Goal: Task Accomplishment & Management: Use online tool/utility

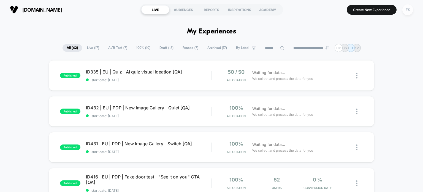
click at [412, 9] on div "FS" at bounding box center [408, 9] width 11 height 11
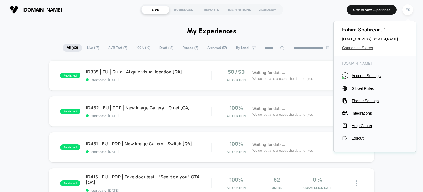
click at [362, 49] on span "Connected Stores" at bounding box center [375, 47] width 66 height 4
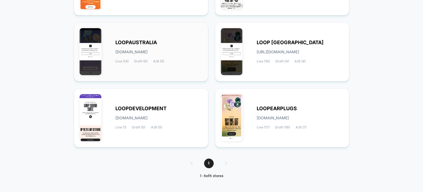
click at [171, 65] on div "LOOPAUSTRALIA loopaustralia.myshopify.com Live (14) Draft (0) A/B (5)" at bounding box center [141, 51] width 123 height 47
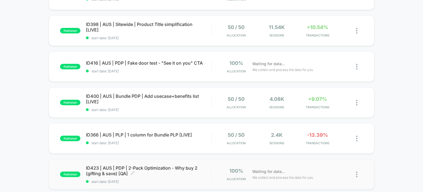
scroll to position [223, 0]
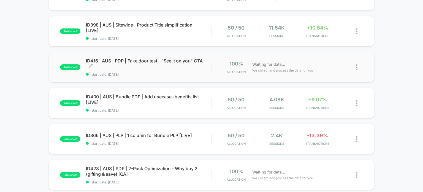
click at [135, 61] on span "ID416 | AUS | PDP | Fake door test - "See it on you" CTA Click to edit experien…" at bounding box center [149, 63] width 126 height 11
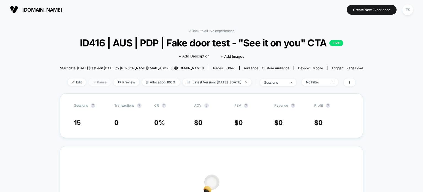
click at [89, 81] on span "Pause" at bounding box center [100, 81] width 22 height 7
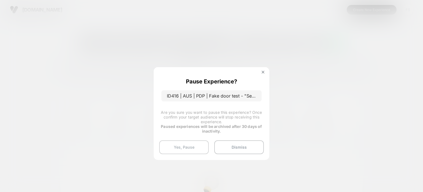
click at [181, 147] on button "Yes, Pause" at bounding box center [184, 147] width 50 height 14
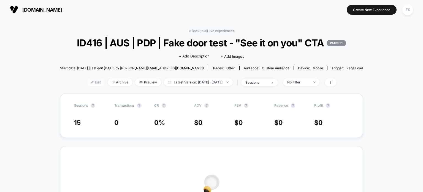
click at [91, 83] on img at bounding box center [92, 81] width 3 height 3
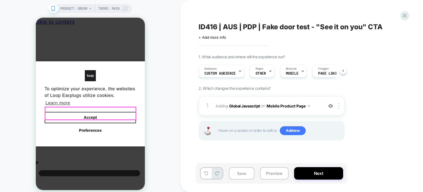
click at [102, 114] on button "Accept" at bounding box center [91, 118] width 92 height 12
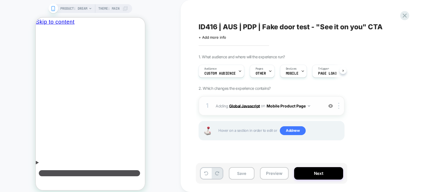
click at [239, 104] on b "Global Javascript" at bounding box center [244, 105] width 31 height 5
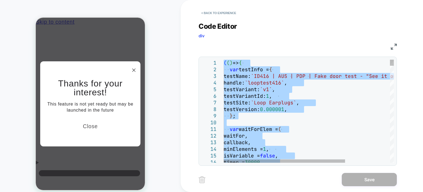
type textarea "*****"
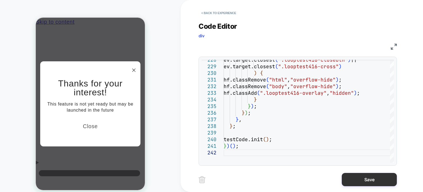
click at [365, 178] on button "Save" at bounding box center [369, 179] width 55 height 13
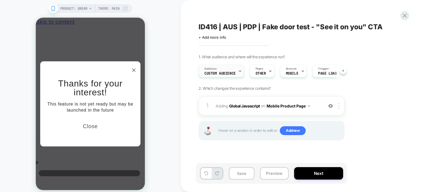
click at [238, 71] on icon at bounding box center [240, 71] width 4 height 4
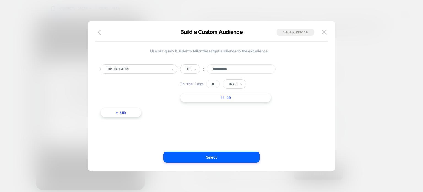
click at [102, 33] on icon "button" at bounding box center [101, 32] width 7 height 7
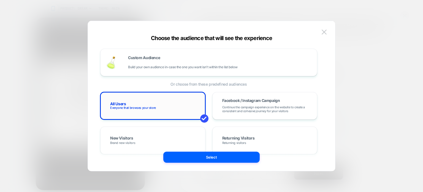
click at [160, 100] on div "All Users Everyone that browses your store" at bounding box center [153, 106] width 94 height 16
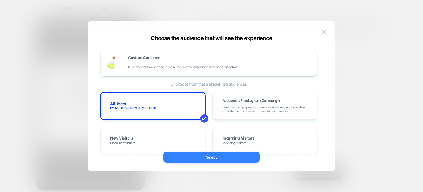
click at [188, 159] on button "Select" at bounding box center [211, 156] width 96 height 11
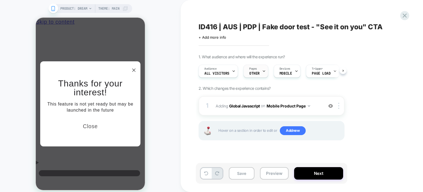
click at [264, 75] on div at bounding box center [264, 71] width 4 height 12
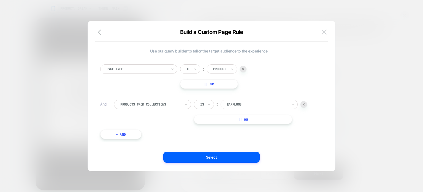
click at [324, 32] on img at bounding box center [324, 31] width 5 height 5
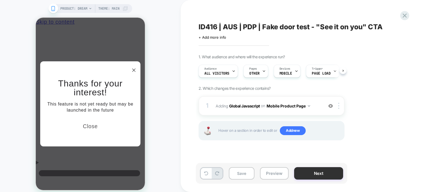
click at [298, 177] on button "Next" at bounding box center [318, 173] width 49 height 12
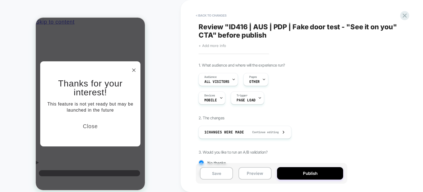
click at [218, 45] on span "+ Add more info" at bounding box center [213, 45] width 28 height 4
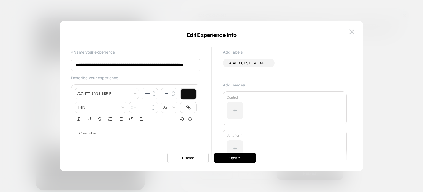
scroll to position [0, 8]
click at [190, 66] on input "**********" at bounding box center [136, 64] width 130 height 13
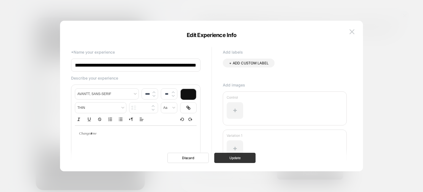
type input "**********"
click at [228, 162] on button "Update" at bounding box center [234, 157] width 41 height 10
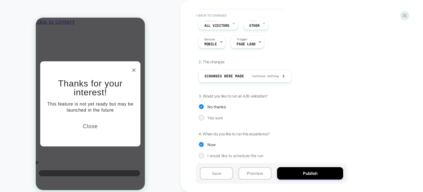
scroll to position [57, 0]
click at [202, 113] on div "1. What audience and where will the experience run? Audience All Visitors Pages…" at bounding box center [299, 85] width 201 height 160
click at [202, 117] on div at bounding box center [201, 116] width 4 height 4
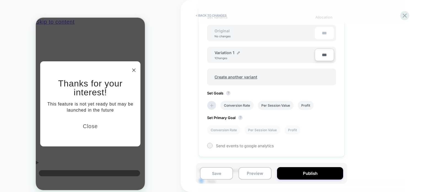
scroll to position [175, 0]
click at [324, 31] on div "***" at bounding box center [324, 33] width 19 height 12
click at [322, 53] on input "***" at bounding box center [324, 55] width 19 height 12
type input "***"
type input "**"
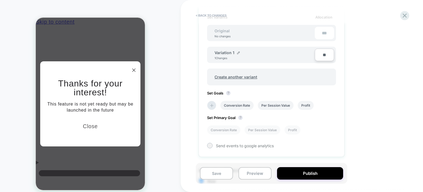
type input "***"
click at [327, 87] on div "Set Variants Allocation Original No changes *** Variation 1 1 Changes *** Creat…" at bounding box center [272, 81] width 146 height 150
click at [214, 101] on li at bounding box center [211, 105] width 9 height 9
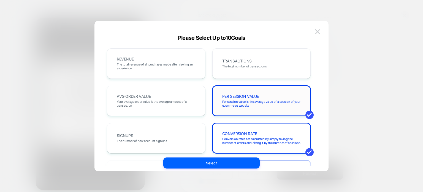
click at [256, 97] on span "PER SESSION VALUE" at bounding box center [240, 96] width 37 height 4
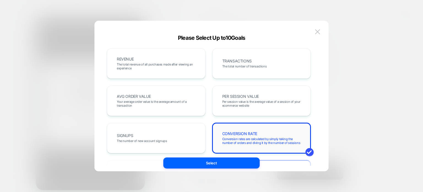
click at [254, 129] on div "CONVERSION RATE Conversion rates are calculated by simply taking the number of …" at bounding box center [261, 137] width 87 height 19
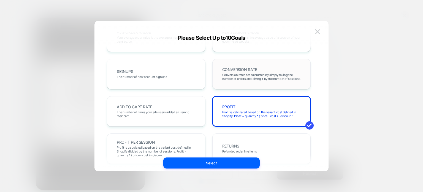
scroll to position [64, 0]
click at [254, 105] on div "PROFIT Profit is calculated based on the variant cost defined in Shopify, Profi…" at bounding box center [261, 111] width 87 height 19
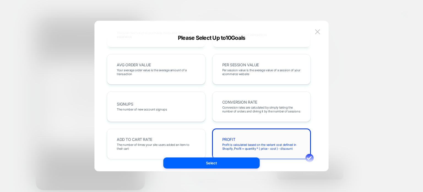
scroll to position [0, 0]
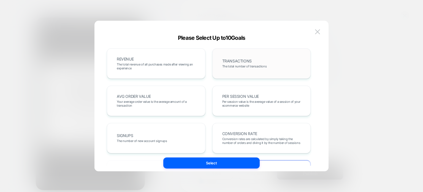
click at [252, 71] on div "TRANSACTIONS The total number of transactions" at bounding box center [261, 63] width 87 height 19
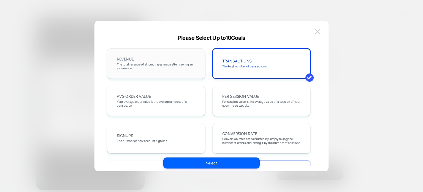
click at [184, 65] on span "The total revenue of all purchases made after viewing an experience" at bounding box center [156, 66] width 79 height 8
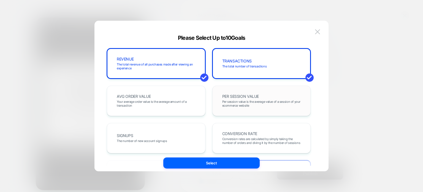
drag, startPoint x: 181, startPoint y: 99, endPoint x: 240, endPoint y: 99, distance: 58.7
click at [240, 99] on div "PER SESSION VALUE Per session value is the average value of a session of your e…" at bounding box center [261, 100] width 87 height 19
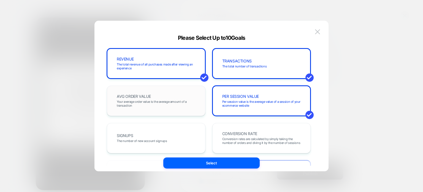
click at [189, 98] on div "AVG ORDER VALUE Your average order value is the average amount of a transaction" at bounding box center [156, 100] width 87 height 19
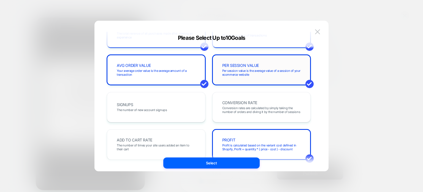
scroll to position [31, 0]
click at [251, 95] on div "CONVERSION RATE Conversion rates are calculated by simply taking the number of …" at bounding box center [262, 107] width 99 height 30
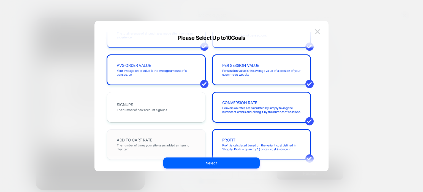
click at [184, 143] on span "The number of times your site users added an item to their cart" at bounding box center [156, 147] width 79 height 8
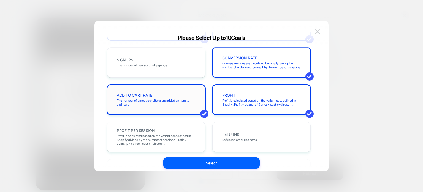
scroll to position [76, 0]
click at [184, 143] on span "Profit is calculated based on the variant cost defined in Shopify divided by th…" at bounding box center [156, 139] width 79 height 12
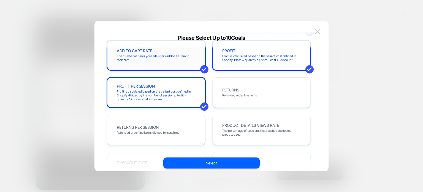
scroll to position [120, 0]
click at [233, 130] on span "The percentage of sessions that reached the tested product page" at bounding box center [261, 132] width 79 height 8
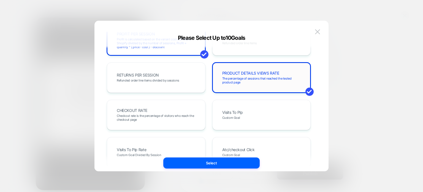
scroll to position [172, 0]
click at [193, 120] on span "Checkout rate is the percentage of visitors who reach the checkout page" at bounding box center [156, 118] width 79 height 8
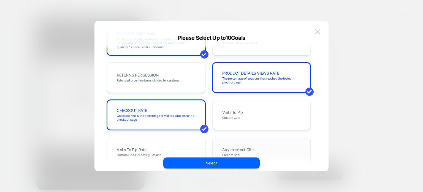
click at [242, 139] on div "Atc/checkout Click Custom Goal" at bounding box center [262, 152] width 99 height 30
click at [250, 106] on div "Visits To Plp Custom Goal" at bounding box center [261, 114] width 87 height 19
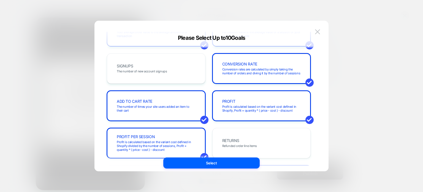
scroll to position [67, 0]
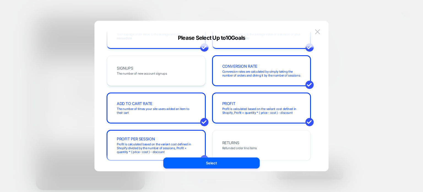
click at [250, 106] on div "PROFIT Profit is calculated based on the variant cost defined in Shopify, Profi…" at bounding box center [261, 107] width 87 height 19
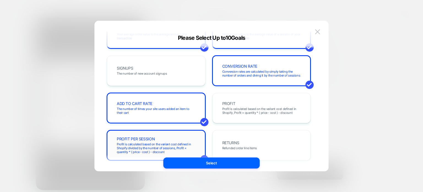
click at [166, 145] on span "Profit is calculated based on the variant cost defined in Shopify divided by th…" at bounding box center [156, 148] width 79 height 12
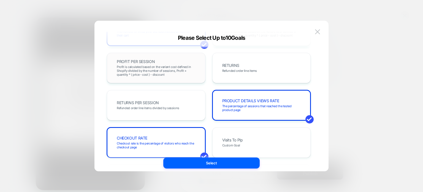
scroll to position [181, 0]
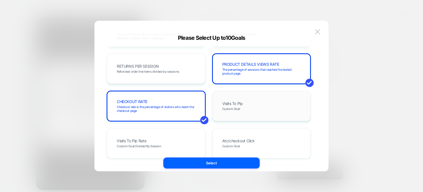
click at [260, 102] on div "Visits To Plp Custom Goal" at bounding box center [261, 105] width 87 height 19
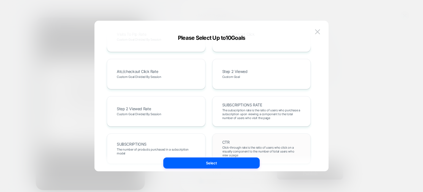
scroll to position [339, 0]
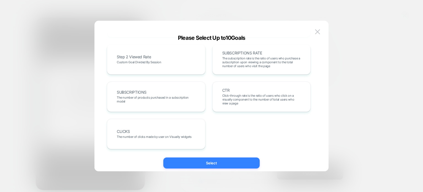
click at [241, 161] on button "Select" at bounding box center [211, 162] width 96 height 11
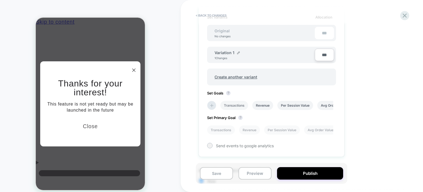
click at [238, 103] on li "Transactions" at bounding box center [235, 105] width 28 height 9
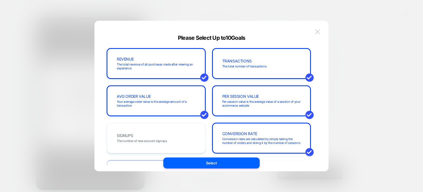
drag, startPoint x: 318, startPoint y: 37, endPoint x: 318, endPoint y: 34, distance: 3.4
click at [318, 34] on div "Please Select Up to 10 Goals REVENUE The total revenue of all purchases made af…" at bounding box center [212, 101] width 234 height 150
click at [318, 34] on button at bounding box center [318, 32] width 8 height 8
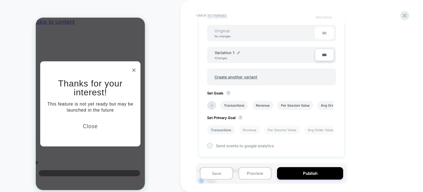
click at [219, 131] on li "Transactions" at bounding box center [221, 129] width 28 height 9
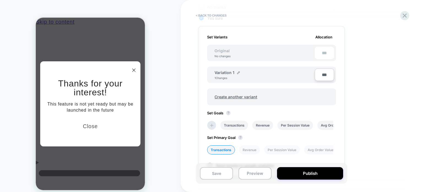
scroll to position [213, 0]
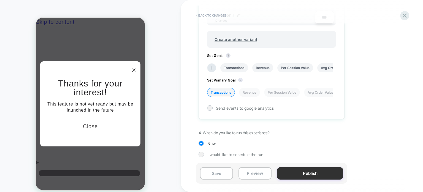
click at [292, 171] on button "Publish" at bounding box center [310, 173] width 66 height 12
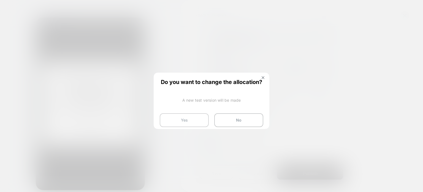
click at [189, 126] on button "Yes" at bounding box center [184, 120] width 49 height 14
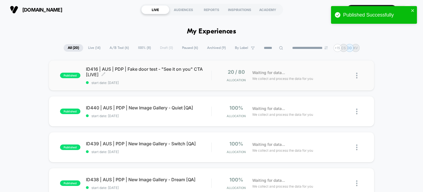
click at [154, 67] on span "ID416 | AUS | PDP | Fake door test - "See it on you" CTA [LIVE] Click to edit e…" at bounding box center [149, 71] width 126 height 11
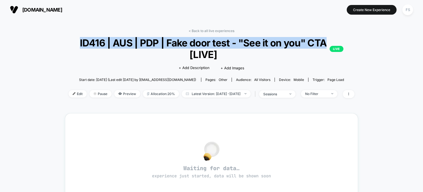
drag, startPoint x: 330, startPoint y: 42, endPoint x: 70, endPoint y: 39, distance: 260.5
click at [70, 39] on div "< Back to all live experiences ID416 | AUS | PDP | Fake door test - "See it on …" at bounding box center [211, 67] width 293 height 76
copy span "ID416 | AUS | PDP | Fake door test - "See it on you" CTA"
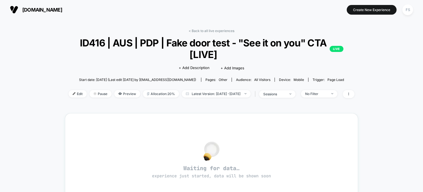
click at [165, 55] on span "ID416 | AUS | PDP | Fake door test - "See it on you" CTA [LIVE] LIVE" at bounding box center [212, 48] width 264 height 23
click at [217, 31] on link "< Back to all live experiences" at bounding box center [212, 31] width 46 height 4
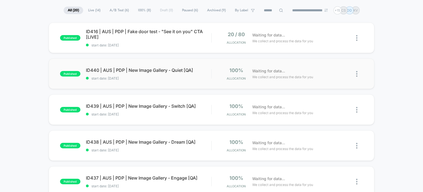
scroll to position [38, 0]
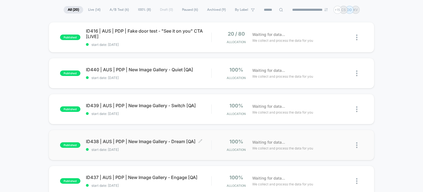
click at [133, 141] on span "ID438 | AUS | PDP | New Image Gallery - Dream [QA] Click to edit experience det…" at bounding box center [149, 141] width 126 height 6
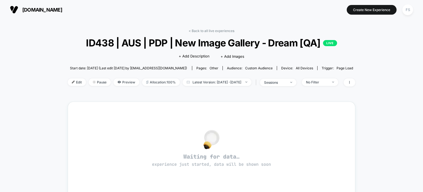
click at [206, 28] on div "< Back to all live experiences ID438 | AUS | PDP | New Image Gallery - Dream [Q…" at bounding box center [212, 168] width 288 height 286
click at [207, 31] on link "< Back to all live experiences" at bounding box center [212, 31] width 46 height 4
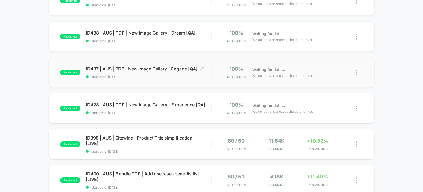
scroll to position [147, 0]
click at [142, 138] on span "ID398 | AUS | Sitewide | Product Title simplification [LIVE] Click to edit expe…" at bounding box center [149, 140] width 126 height 11
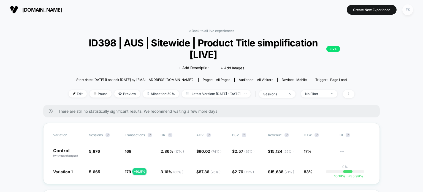
click at [408, 6] on div "FS" at bounding box center [408, 9] width 11 height 11
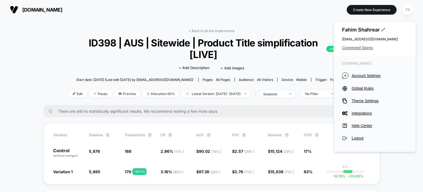
click at [366, 48] on span "Connected Stores" at bounding box center [375, 47] width 66 height 4
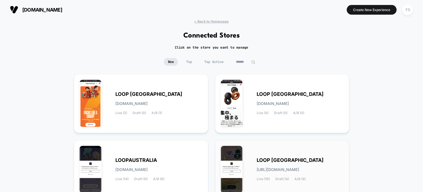
click at [273, 155] on div "LOOP UNITED STATES loop-united_states.myshopify.com Live (16) Draft (4) A/B (4)" at bounding box center [282, 169] width 123 height 47
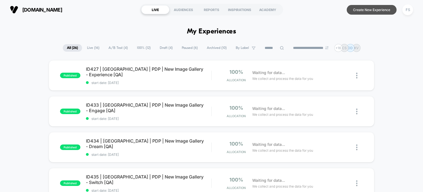
click at [359, 11] on button "Create New Experience" at bounding box center [372, 10] width 50 height 10
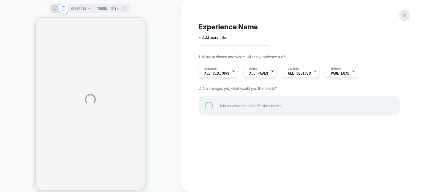
click at [405, 15] on div at bounding box center [404, 15] width 11 height 11
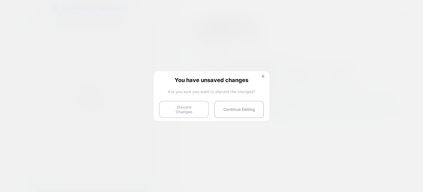
click at [178, 106] on button "Discard Changes" at bounding box center [184, 109] width 50 height 17
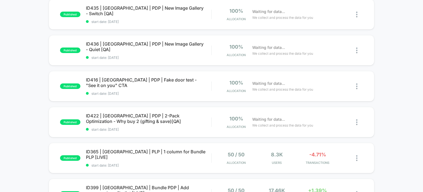
scroll to position [171, 0]
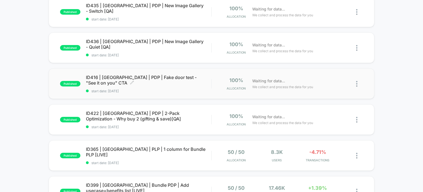
click at [130, 75] on span "ID416 | USA | PDP | Fake door test - "See it on you" CTA Click to edit experien…" at bounding box center [149, 79] width 126 height 11
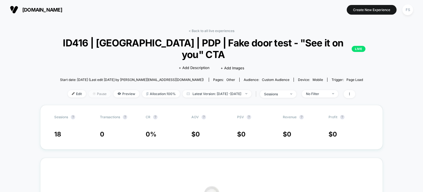
click at [89, 90] on span "Pause" at bounding box center [100, 93] width 22 height 7
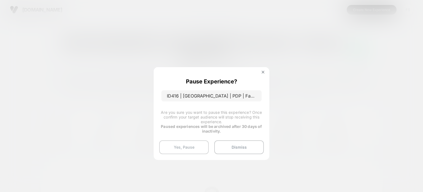
click at [196, 149] on button "Yes, Pause" at bounding box center [184, 147] width 50 height 14
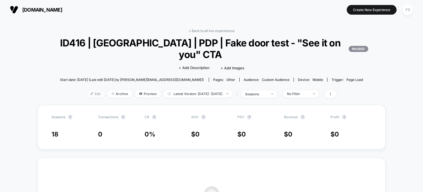
click at [87, 96] on span "Edit" at bounding box center [96, 93] width 18 height 7
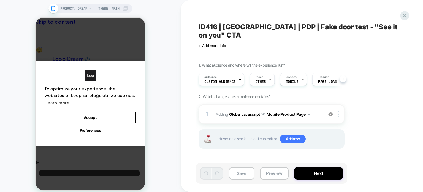
scroll to position [0, 4]
click at [219, 43] on span "+ Add more info" at bounding box center [213, 45] width 28 height 4
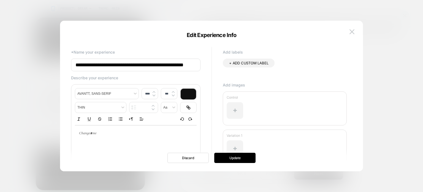
scroll to position [0, 8]
click at [182, 69] on input "**********" at bounding box center [136, 64] width 130 height 13
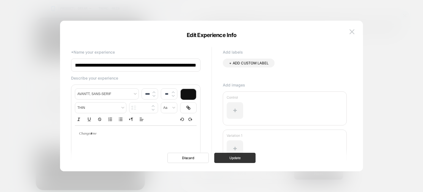
type input "**********"
click at [253, 156] on button "Update" at bounding box center [234, 157] width 41 height 10
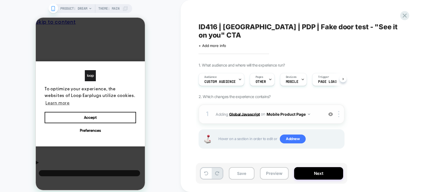
click at [251, 111] on b "Global Javascript" at bounding box center [244, 113] width 31 height 5
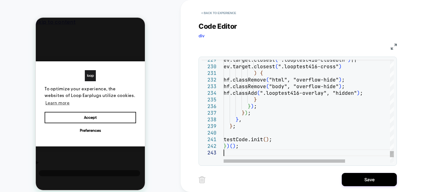
type textarea "**********"
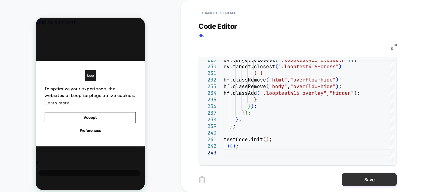
click at [356, 178] on button "Save" at bounding box center [369, 179] width 55 height 13
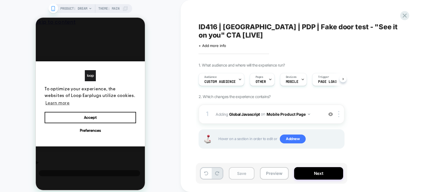
click at [241, 171] on button "Save" at bounding box center [242, 173] width 26 height 12
click at [232, 84] on div "Audience Custom Audience" at bounding box center [220, 79] width 42 height 12
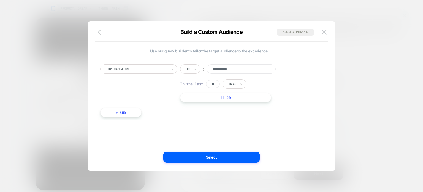
click at [98, 32] on icon "button" at bounding box center [99, 32] width 3 height 6
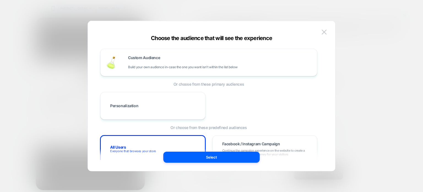
click at [186, 163] on div "Custom Audience Build your own audience in-case the one you want isn't within t…" at bounding box center [211, 98] width 231 height 144
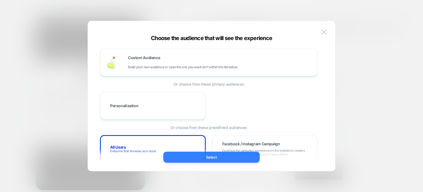
click at [190, 157] on button "Select" at bounding box center [211, 156] width 96 height 11
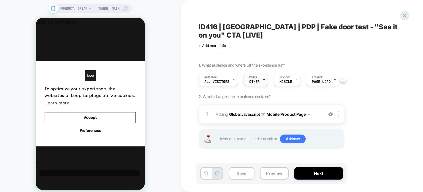
click at [255, 78] on span "Pages" at bounding box center [253, 77] width 8 height 4
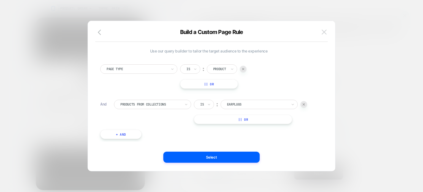
click at [322, 32] on img at bounding box center [324, 31] width 5 height 5
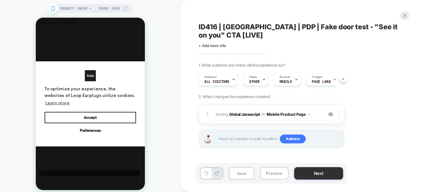
click at [302, 170] on button "Next" at bounding box center [318, 173] width 49 height 12
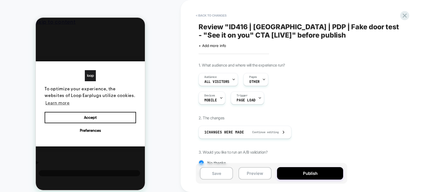
scroll to position [58, 0]
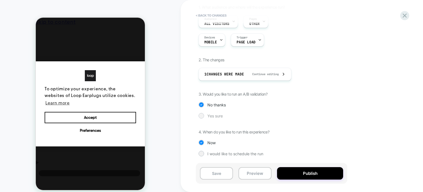
click at [212, 115] on span "Yes sure" at bounding box center [215, 115] width 15 height 5
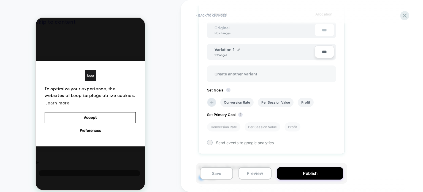
scroll to position [166, 0]
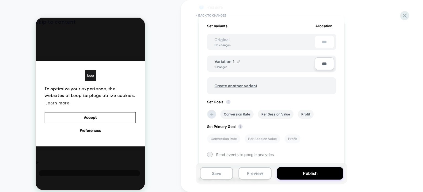
click at [327, 60] on input "***" at bounding box center [324, 63] width 19 height 12
type input "***"
type input "**"
type input "***"
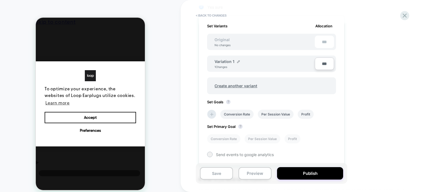
click at [327, 112] on div "Conversion Rate Per Session Value Profit" at bounding box center [269, 114] width 129 height 15
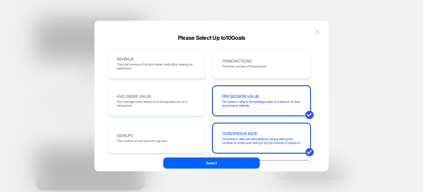
click at [318, 29] on img at bounding box center [317, 31] width 5 height 5
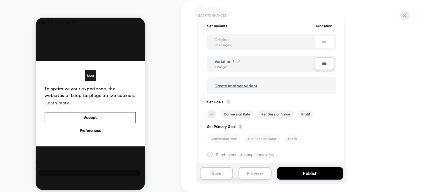
click at [212, 112] on icon at bounding box center [211, 113] width 3 height 3
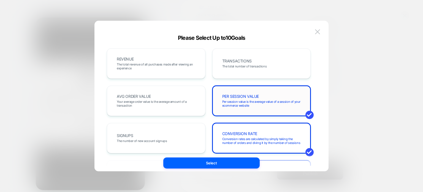
click at [246, 91] on div "PER SESSION VALUE Per session value is the average value of a session of your e…" at bounding box center [261, 100] width 87 height 19
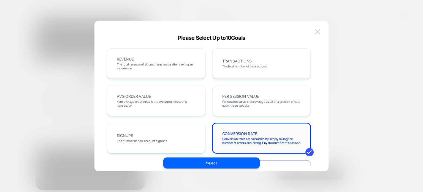
click at [246, 127] on div "CONVERSION RATE Conversion rates are calculated by simply taking the number of …" at bounding box center [262, 138] width 99 height 30
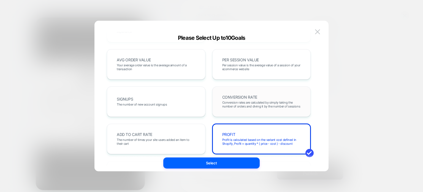
scroll to position [0, 0]
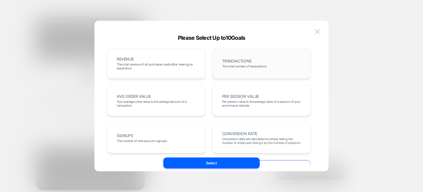
click at [251, 66] on span "The total number of transactions" at bounding box center [244, 66] width 45 height 4
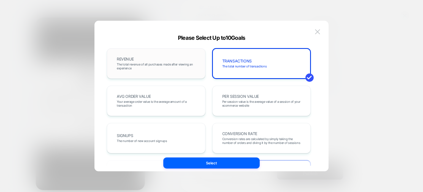
click at [186, 60] on div "REVENUE The total revenue of all purchases made after viewing an experience" at bounding box center [156, 63] width 87 height 19
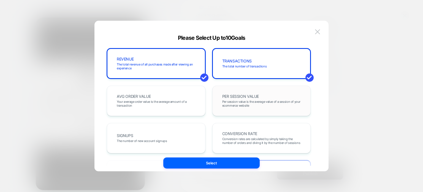
drag, startPoint x: 177, startPoint y: 101, endPoint x: 257, endPoint y: 92, distance: 80.2
click at [257, 92] on div "PER SESSION VALUE Per session value is the average value of a session of your e…" at bounding box center [261, 100] width 87 height 19
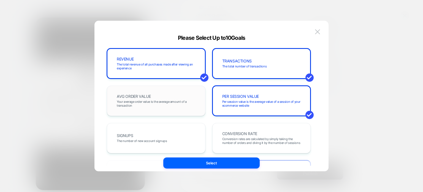
click at [192, 91] on div "AVG ORDER VALUE Your average order value is the average amount of a transaction" at bounding box center [156, 100] width 87 height 19
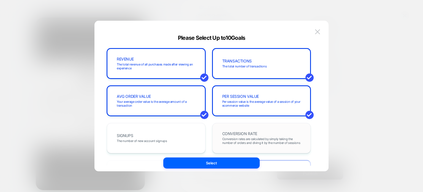
click at [235, 127] on div "CONVERSION RATE Conversion rates are calculated by simply taking the number of …" at bounding box center [262, 138] width 99 height 30
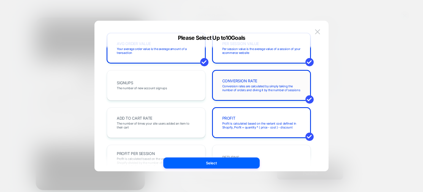
scroll to position [54, 0]
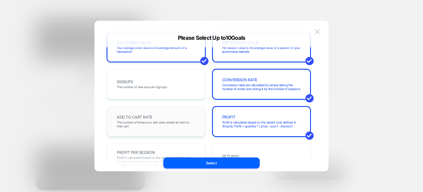
click at [181, 122] on span "The number of times your site users added an item to their cart" at bounding box center [156, 124] width 79 height 8
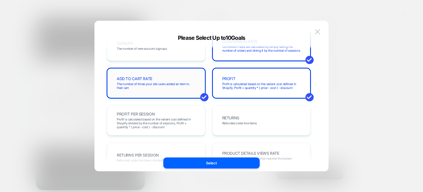
scroll to position [92, 0]
click at [238, 119] on span "RETURNS" at bounding box center [230, 117] width 17 height 4
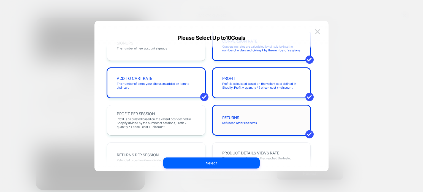
click at [238, 119] on span "RETURNS" at bounding box center [230, 117] width 17 height 4
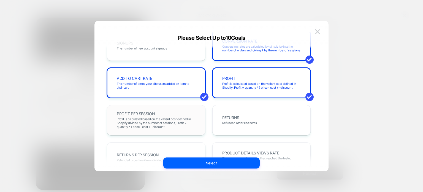
click at [184, 121] on span "Profit is calculated based on the variant cost defined in Shopify divided by th…" at bounding box center [156, 123] width 79 height 12
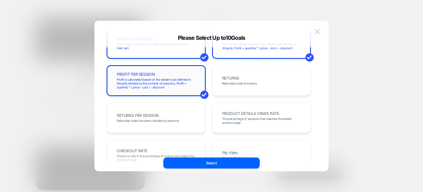
scroll to position [132, 0]
click at [227, 122] on span "The percentage of sessions that reached the tested product page" at bounding box center [261, 120] width 79 height 8
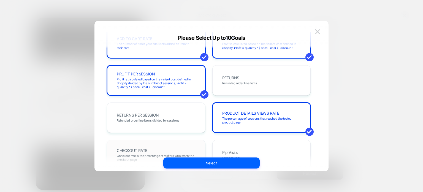
click at [169, 150] on div "CHECKOUT RATE Checkout rate is the percentage of visitors who reach the checkou…" at bounding box center [156, 154] width 87 height 19
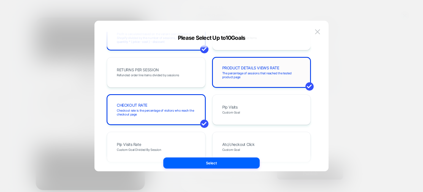
scroll to position [178, 0]
click at [239, 114] on div "Plp Visits Custom Goal" at bounding box center [261, 109] width 87 height 19
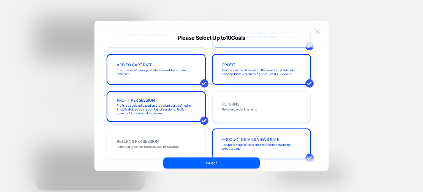
click at [193, 104] on span "Profit is calculated based on the variant cost defined in Shopify divided by th…" at bounding box center [156, 109] width 79 height 12
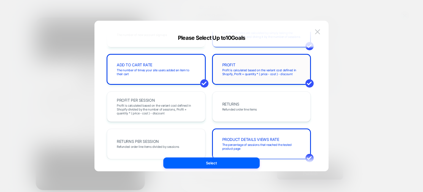
click at [249, 68] on span "Profit is calculated based on the variant cost defined in Shopify, Profit = qua…" at bounding box center [261, 72] width 79 height 8
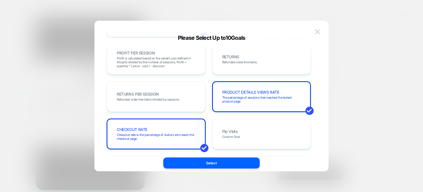
scroll to position [155, 0]
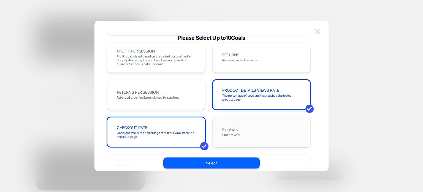
click at [243, 132] on div "Plp Visits Custom Goal" at bounding box center [261, 131] width 87 height 19
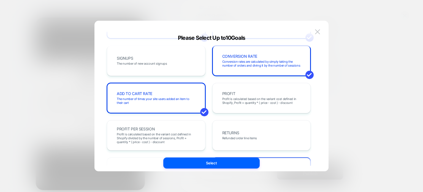
scroll to position [79, 0]
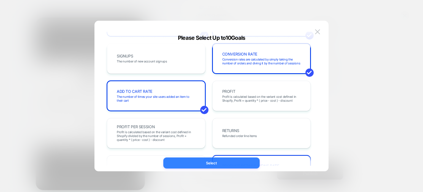
click at [229, 166] on button "Select" at bounding box center [211, 162] width 96 height 11
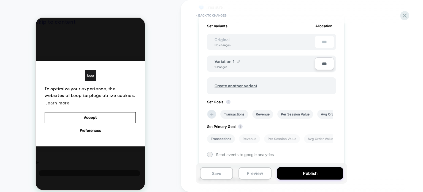
click at [223, 139] on li "Transactions" at bounding box center [221, 138] width 28 height 9
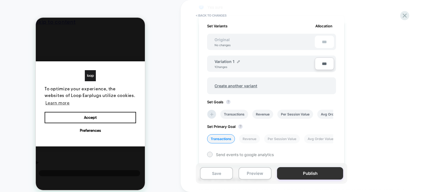
click at [284, 171] on button "Publish" at bounding box center [310, 173] width 66 height 12
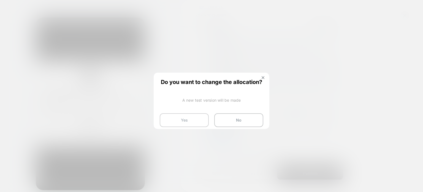
click at [195, 124] on button "Yes" at bounding box center [184, 120] width 49 height 14
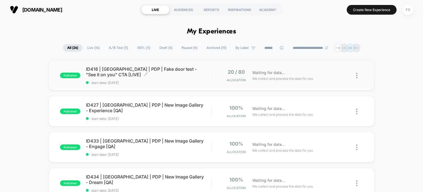
click at [192, 70] on span "ID416 | USA | PDP | Fake door test - "See it on you" CTA [LIVE] Click to edit e…" at bounding box center [149, 71] width 126 height 11
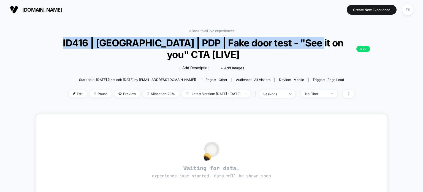
drag, startPoint x: 327, startPoint y: 42, endPoint x: 78, endPoint y: 37, distance: 249.2
click at [78, 37] on span "ID416 | USA | PDP | Fake door test - "See it on you" CTA [LIVE] LIVE" at bounding box center [212, 48] width 318 height 23
copy span "ID416 | USA | PDP | Fake door test - "See it on you" CTA"
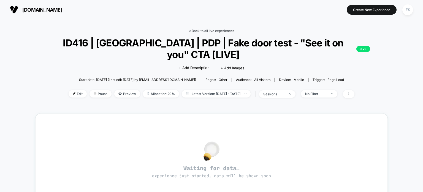
click at [226, 29] on link "< Back to all live experiences" at bounding box center [212, 31] width 46 height 4
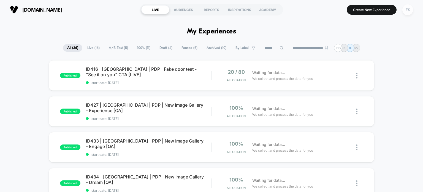
click at [406, 11] on div "FS" at bounding box center [408, 9] width 11 height 11
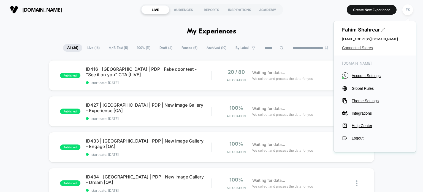
click at [367, 47] on span "Connected Stores" at bounding box center [375, 47] width 66 height 4
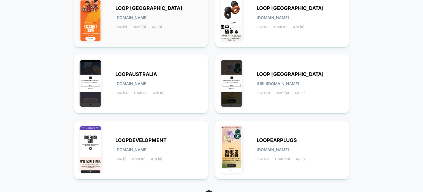
scroll to position [86, 0]
click at [188, 82] on div "LOOPAUSTRALIA loopaustralia.myshopify.com Live (14) Draft (0) A/B (6)" at bounding box center [158, 83] width 87 height 23
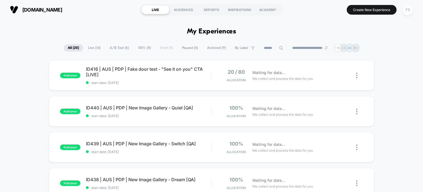
click at [405, 10] on div "FS" at bounding box center [408, 9] width 11 height 11
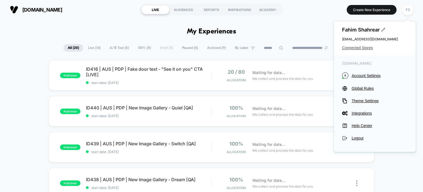
click at [371, 48] on span "Connected Stores" at bounding box center [375, 47] width 66 height 4
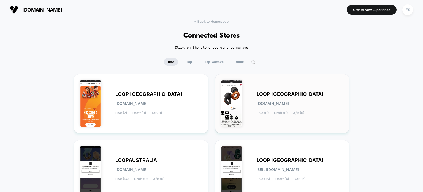
scroll to position [118, 0]
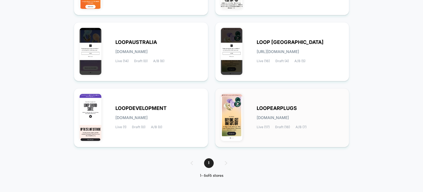
click at [253, 119] on div "LOOPEARPLUGS loopearplugs.myshopify.com Live (17) Draft (18) A/B (7)" at bounding box center [282, 117] width 123 height 47
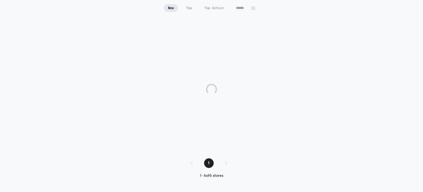
scroll to position [54, 0]
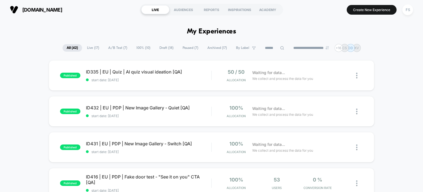
scroll to position [67, 0]
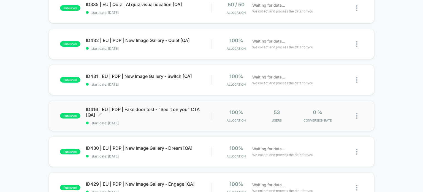
click at [171, 118] on div "ID416 | EU | PDP | Fake door test - "See it on you" CTA [QA] Click to edit expe…" at bounding box center [149, 115] width 126 height 18
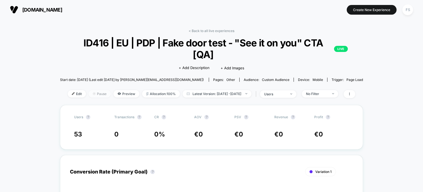
click at [93, 93] on img at bounding box center [94, 93] width 3 height 3
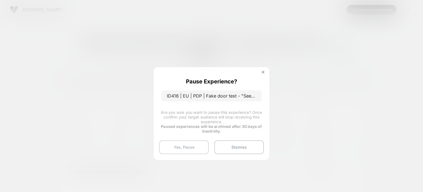
click at [182, 145] on button "Yes, Pause" at bounding box center [184, 147] width 50 height 14
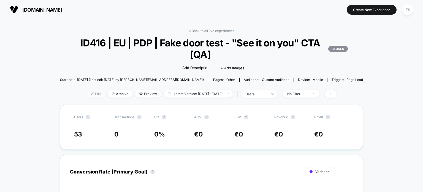
click at [91, 93] on img at bounding box center [92, 93] width 3 height 3
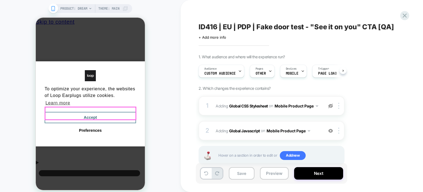
drag, startPoint x: 131, startPoint y: 109, endPoint x: 253, endPoint y: 122, distance: 122.9
click at [131, 112] on button "Accept" at bounding box center [91, 118] width 92 height 12
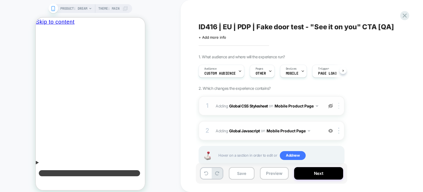
click at [340, 107] on div at bounding box center [339, 106] width 9 height 6
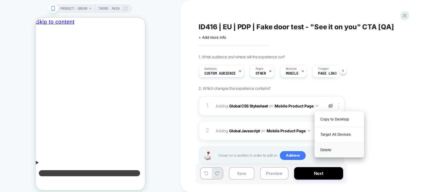
click at [330, 148] on div "Delete" at bounding box center [339, 149] width 49 height 15
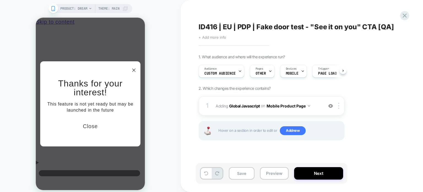
click at [216, 35] on span "+ Add more info" at bounding box center [213, 37] width 28 height 4
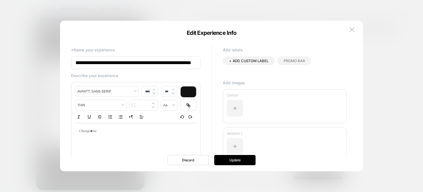
scroll to position [0, 17]
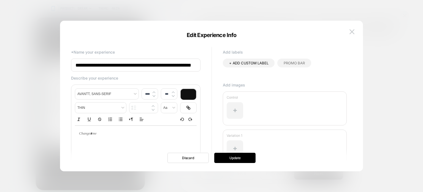
click at [191, 66] on input "**********" at bounding box center [136, 64] width 130 height 13
type input "**********"
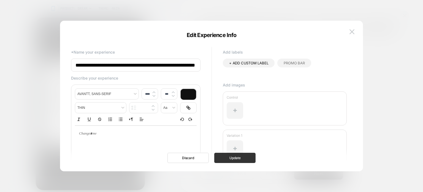
click at [227, 153] on button "Update" at bounding box center [234, 157] width 41 height 10
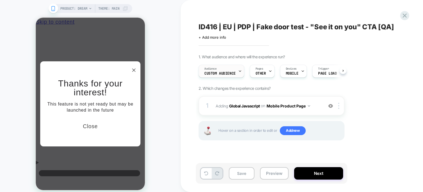
click at [231, 69] on div "Audience Custom Audience" at bounding box center [220, 71] width 42 height 12
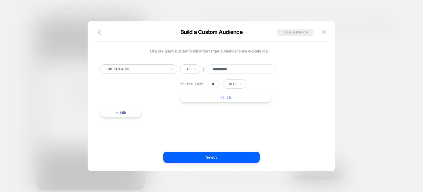
click at [103, 39] on div "Build a Custom Audience Save Audience" at bounding box center [212, 35] width 248 height 13
click at [100, 34] on icon "button" at bounding box center [99, 32] width 3 height 6
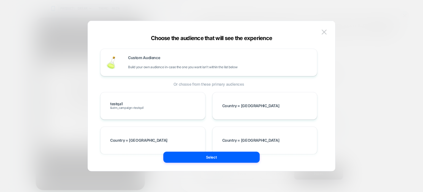
scroll to position [0, 4]
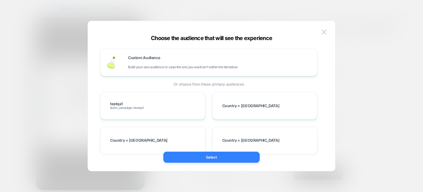
click at [178, 160] on button "Select" at bounding box center [211, 156] width 96 height 11
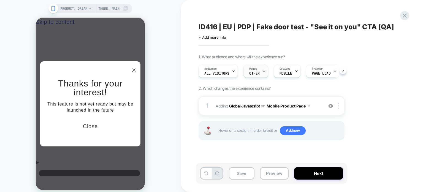
click at [255, 70] on span "Pages" at bounding box center [253, 69] width 8 height 4
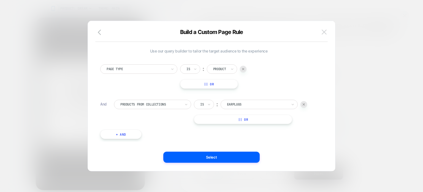
click at [326, 31] on img at bounding box center [324, 31] width 5 height 5
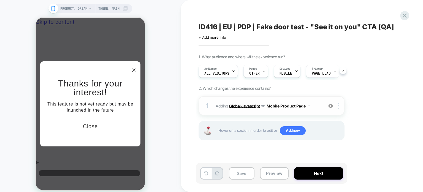
click at [251, 104] on b "Global Javascript" at bounding box center [244, 105] width 31 height 5
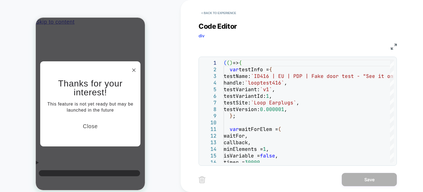
click at [393, 48] on img at bounding box center [394, 47] width 6 height 6
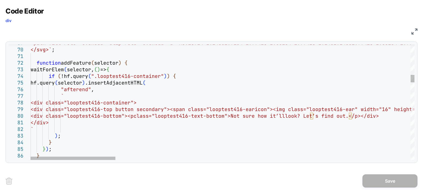
type textarea "**********"
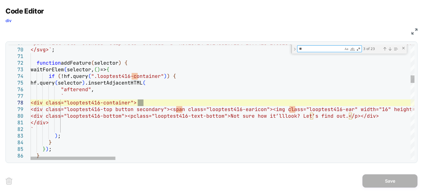
type textarea "***"
type textarea "**********"
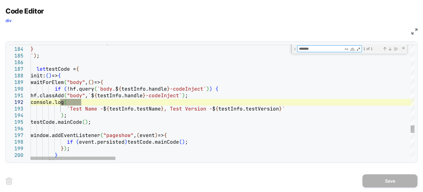
type textarea "*******"
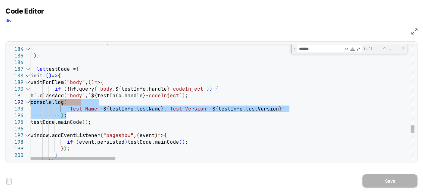
drag, startPoint x: 70, startPoint y: 116, endPoint x: 15, endPoint y: 100, distance: 57.3
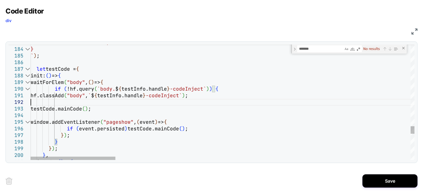
type textarea "**********"
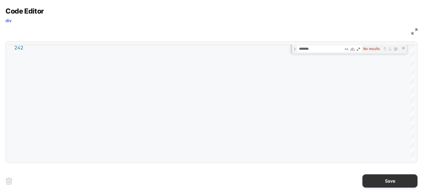
click at [381, 178] on button "Save" at bounding box center [390, 180] width 55 height 13
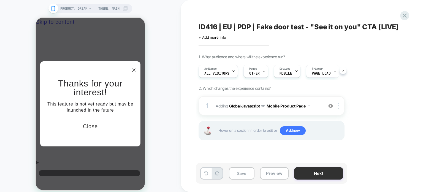
click at [309, 173] on button "Next" at bounding box center [318, 173] width 49 height 12
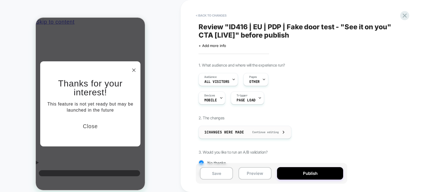
scroll to position [58, 0]
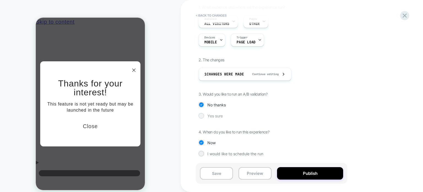
click at [207, 115] on div "Yes sure" at bounding box center [272, 116] width 146 height 6
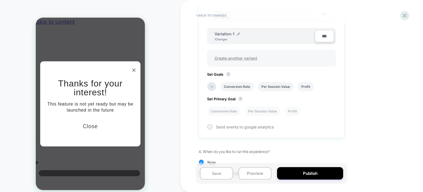
scroll to position [193, 0]
click at [323, 32] on input "***" at bounding box center [324, 37] width 19 height 12
type input "***"
type input "**"
type input "***"
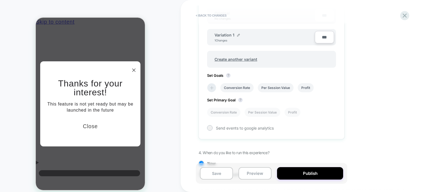
type input "***"
click at [213, 87] on icon at bounding box center [212, 88] width 6 height 6
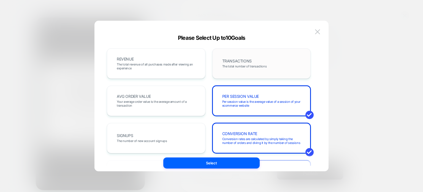
click at [264, 71] on div "TRANSACTIONS The total number of transactions" at bounding box center [261, 63] width 87 height 19
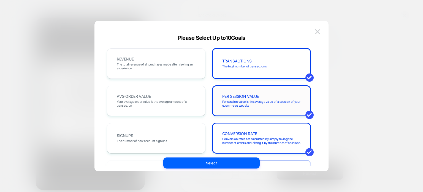
click at [228, 101] on span "Per session value is the average value of a session of your ecommerce website" at bounding box center [261, 104] width 79 height 8
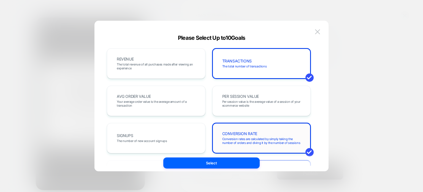
click at [236, 137] on span "Conversion rates are calculated by simply taking the number of orders and divin…" at bounding box center [261, 141] width 79 height 8
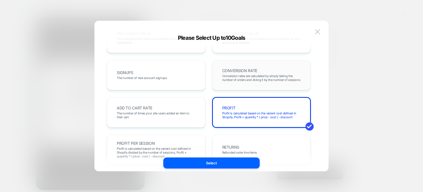
scroll to position [63, 0]
click at [243, 102] on div "PROFIT Profit is calculated based on the variant cost defined in Shopify, Profi…" at bounding box center [262, 112] width 99 height 30
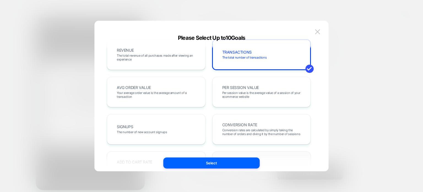
scroll to position [9, 0]
click at [180, 58] on span "The total revenue of all purchases made after viewing an experience" at bounding box center [156, 57] width 79 height 8
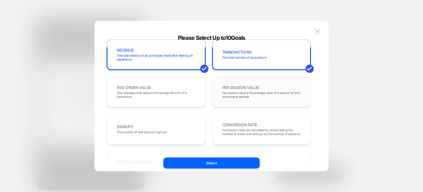
drag, startPoint x: 172, startPoint y: 93, endPoint x: 235, endPoint y: 93, distance: 62.8
click at [235, 93] on span "Per session value is the average value of a session of your ecommerce website" at bounding box center [261, 95] width 79 height 8
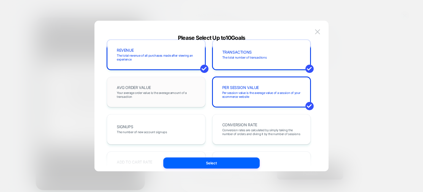
click at [189, 93] on span "Your average order value is the average amount of a transaction" at bounding box center [156, 95] width 79 height 8
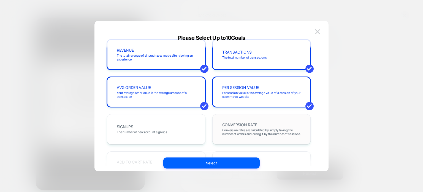
click at [233, 120] on div "CONVERSION RATE Conversion rates are calculated by simply taking the number of …" at bounding box center [261, 129] width 87 height 19
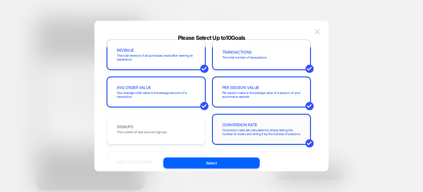
scroll to position [62, 0]
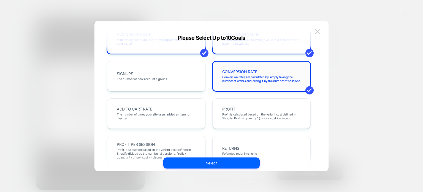
click at [233, 120] on div "PROFIT Profit is calculated based on the variant cost defined in Shopify, Profi…" at bounding box center [261, 113] width 87 height 19
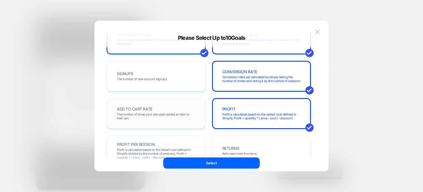
click at [176, 103] on div "ADD TO CART RATE The number of times your site users added an item to their cart" at bounding box center [156, 113] width 99 height 30
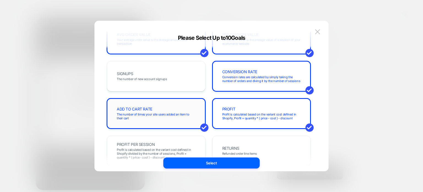
scroll to position [88, 0]
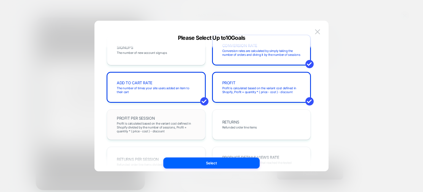
click at [172, 120] on div "PROFIT PER SESSION Profit is calculated based on the variant cost defined in Sh…" at bounding box center [156, 124] width 87 height 19
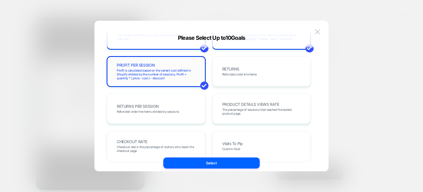
scroll to position [147, 0]
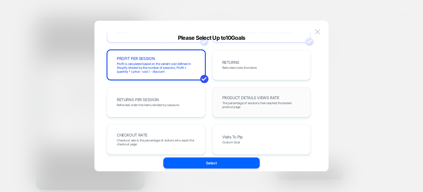
click at [228, 109] on div "PRODUCT DETAILS VIEWS RATE The percentage of sessions that reached the tested p…" at bounding box center [261, 102] width 87 height 19
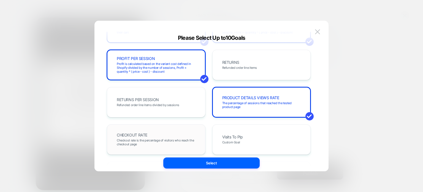
click at [179, 138] on div "CHECKOUT RATE Checkout rate is the percentage of visitors who reach the checkou…" at bounding box center [156, 139] width 87 height 19
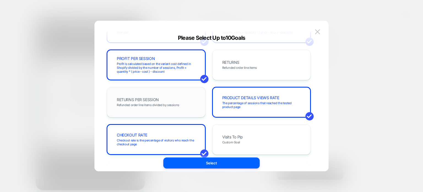
click at [196, 112] on div "RETURNS PER SESSION Refunded order line items divided by sessions" at bounding box center [156, 102] width 99 height 30
click at [194, 64] on span "Profit is calculated based on the variant cost defined in Shopify divided by th…" at bounding box center [156, 68] width 79 height 12
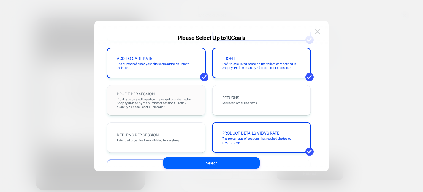
scroll to position [111, 0]
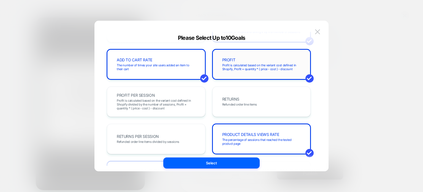
click at [238, 74] on div "PROFIT Profit is calculated based on the variant cost defined in Shopify, Profi…" at bounding box center [262, 64] width 99 height 30
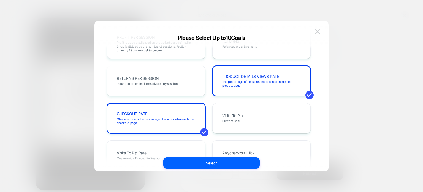
scroll to position [169, 0]
click at [239, 115] on span "Visits To Plp" at bounding box center [232, 115] width 21 height 4
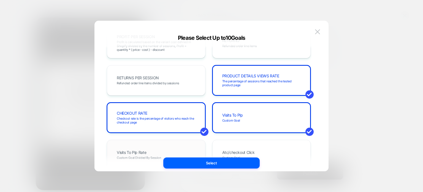
click at [155, 147] on div "Visits To Plp Rate Custom Goal Divided By Session" at bounding box center [156, 154] width 87 height 19
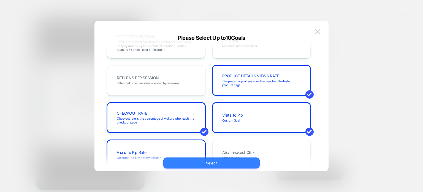
click at [188, 161] on button "Select" at bounding box center [211, 162] width 96 height 11
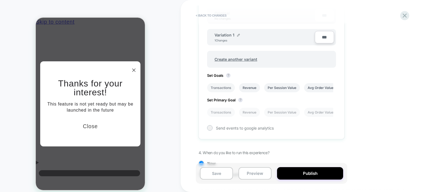
click at [227, 87] on li "Transactions" at bounding box center [221, 87] width 28 height 9
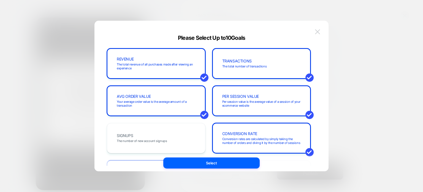
click at [319, 30] on img at bounding box center [317, 31] width 5 height 5
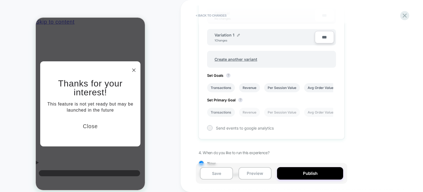
click at [221, 113] on li "Transactions" at bounding box center [221, 111] width 28 height 9
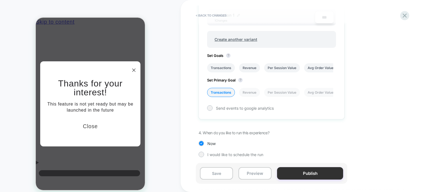
click at [306, 172] on button "Publish" at bounding box center [310, 173] width 66 height 12
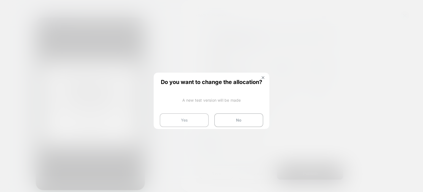
click at [192, 117] on button "Yes" at bounding box center [184, 120] width 49 height 14
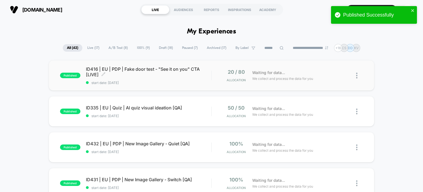
click at [148, 74] on span "ID416 | EU | PDP | Fake door test - "See it on you" CTA [LIVE] Click to edit ex…" at bounding box center [149, 71] width 126 height 11
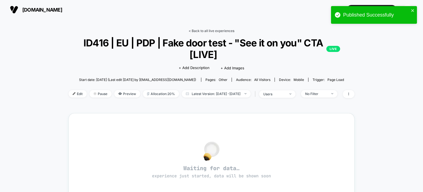
click at [194, 29] on link "< Back to all live experiences" at bounding box center [212, 31] width 46 height 4
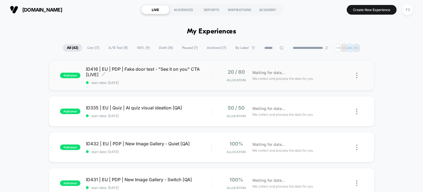
click at [146, 67] on span "ID416 | EU | PDP | Fake door test - "See it on you" CTA [LIVE] Click to edit ex…" at bounding box center [149, 71] width 126 height 11
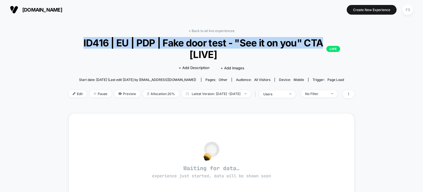
drag, startPoint x: 326, startPoint y: 44, endPoint x: 81, endPoint y: 42, distance: 244.5
click at [83, 42] on span "ID416 | EU | PDP | Fake door test - "See it on you" CTA [LIVE] LIVE" at bounding box center [211, 48] width 257 height 23
copy span "ID416 | EU | PDP | Fake door test - "See it on you" CTA"
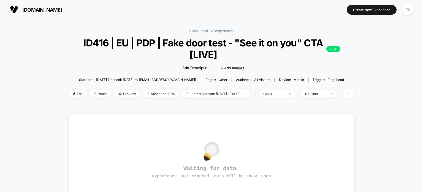
click at [210, 33] on div "< Back to all live experiences ID416 | EU | PDP | Fake door test - "See it on y…" at bounding box center [212, 67] width 286 height 76
click at [214, 32] on link "< Back to all live experiences" at bounding box center [212, 31] width 46 height 4
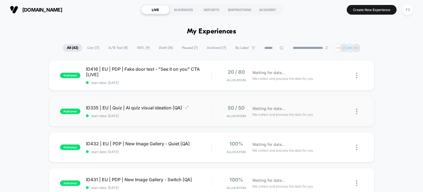
click at [138, 105] on span "ID335 | EU | Quiz | AI quiz visual ideation [QA] Click to edit experience detai…" at bounding box center [149, 108] width 126 height 6
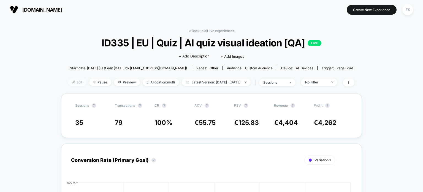
click at [70, 83] on span "Edit" at bounding box center [77, 81] width 18 height 7
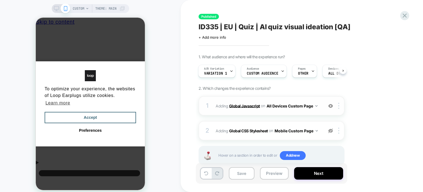
click at [236, 105] on b "Global Javascript" at bounding box center [244, 105] width 31 height 5
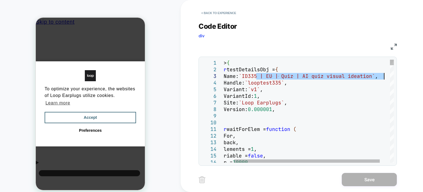
drag, startPoint x: 268, startPoint y: 75, endPoint x: 385, endPoint y: 77, distance: 116.9
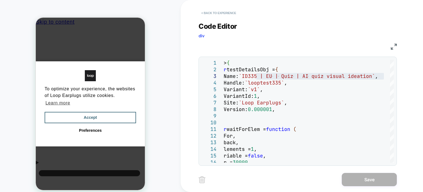
click at [209, 13] on button "< Back to experience" at bounding box center [219, 13] width 40 height 9
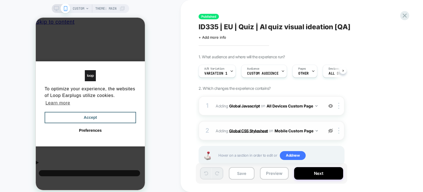
click at [244, 129] on b "Global CSS Stylesheet" at bounding box center [248, 130] width 39 height 5
click at [219, 68] on span "A/B Variation" at bounding box center [215, 69] width 20 height 4
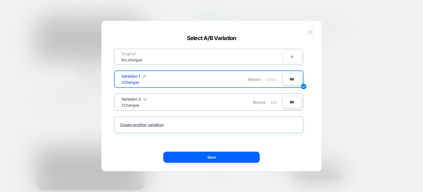
click at [275, 100] on span "Edit" at bounding box center [274, 102] width 6 height 4
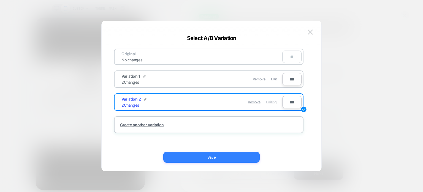
click at [223, 156] on button "Save" at bounding box center [211, 156] width 96 height 11
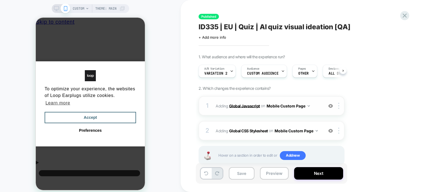
click at [254, 104] on b "Global Javascript" at bounding box center [244, 105] width 31 height 5
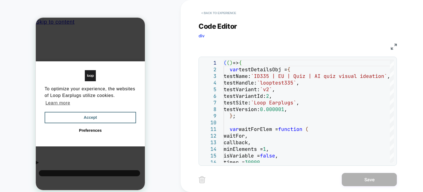
click at [224, 10] on button "< Back to experience" at bounding box center [219, 13] width 40 height 9
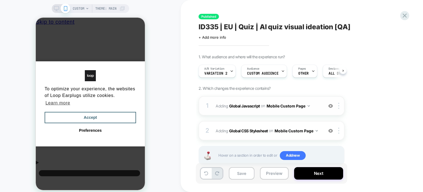
click at [294, 106] on button "Mobile Custom Page" at bounding box center [288, 106] width 43 height 8
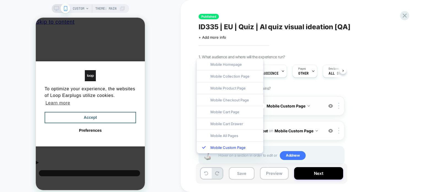
click at [309, 111] on div "1 Adding Global Javascript on Mobile Custom Page Add Before Add After Copy to D…" at bounding box center [272, 105] width 146 height 19
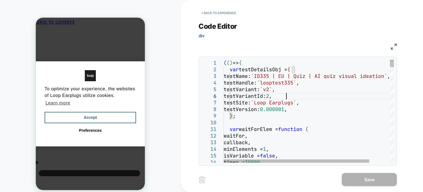
type textarea "**********"
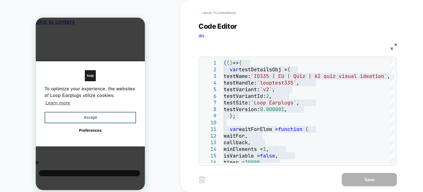
click at [216, 11] on button "< Back to experience" at bounding box center [219, 13] width 40 height 9
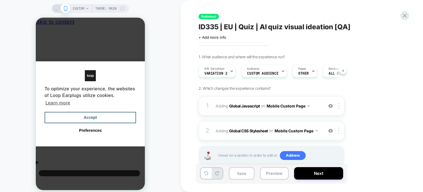
click at [217, 14] on div "Published ID335 | EU | Quiz | AI quiz visual ideation [QA] Click to edit experi…" at bounding box center [299, 96] width 207 height 181
click at [239, 128] on b "Global CSS Stylesheet" at bounding box center [248, 130] width 39 height 5
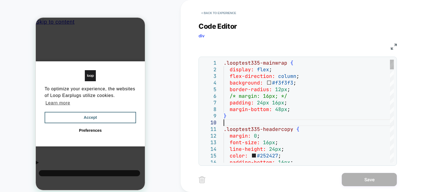
type textarea "**********"
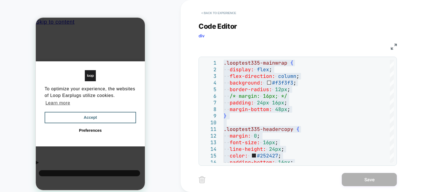
click at [223, 12] on button "< Back to experience" at bounding box center [219, 13] width 40 height 9
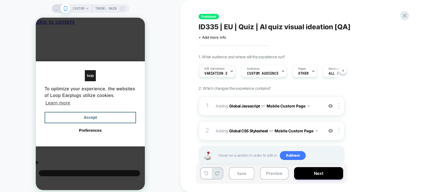
click at [213, 70] on span "A/B Variation" at bounding box center [215, 69] width 20 height 4
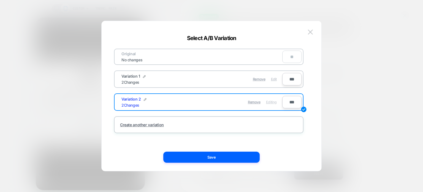
click at [274, 79] on span "Edit" at bounding box center [274, 79] width 6 height 4
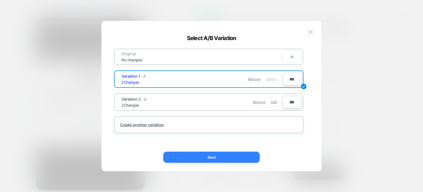
click at [236, 158] on button "Save" at bounding box center [211, 156] width 96 height 11
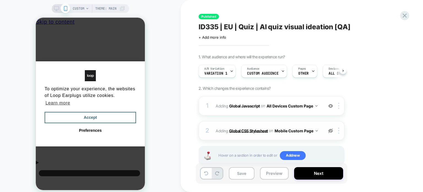
click at [254, 129] on b "Global CSS Stylesheet" at bounding box center [248, 130] width 39 height 5
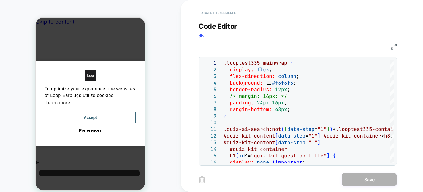
click at [234, 12] on button "< Back to experience" at bounding box center [219, 13] width 40 height 9
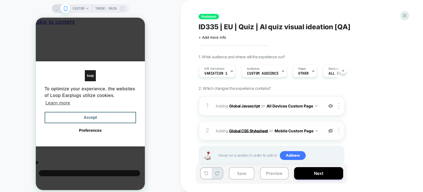
click at [249, 130] on b "Global CSS Stylesheet" at bounding box center [248, 130] width 39 height 5
click at [246, 131] on b "Global CSS Stylesheet" at bounding box center [248, 130] width 39 height 5
click at [252, 130] on b "Global CSS Stylesheet" at bounding box center [248, 130] width 39 height 5
click at [244, 129] on b "Global CSS Stylesheet" at bounding box center [248, 130] width 39 height 5
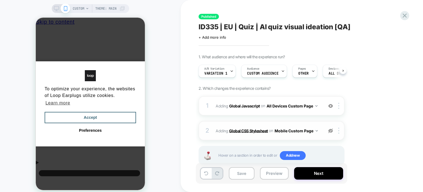
click at [240, 131] on b "Global CSS Stylesheet" at bounding box center [248, 130] width 39 height 5
click at [260, 131] on b "Global CSS Stylesheet" at bounding box center [248, 130] width 39 height 5
click at [331, 128] on img at bounding box center [331, 130] width 5 height 5
click at [261, 128] on b "Global CSS Stylesheet" at bounding box center [248, 130] width 39 height 5
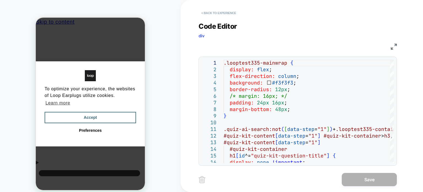
click at [236, 14] on button "< Back to experience" at bounding box center [219, 13] width 40 height 9
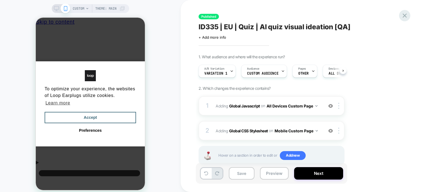
click at [404, 17] on icon at bounding box center [404, 15] width 7 height 7
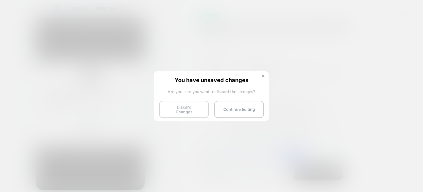
click at [189, 109] on button "Discard Changes" at bounding box center [184, 109] width 50 height 17
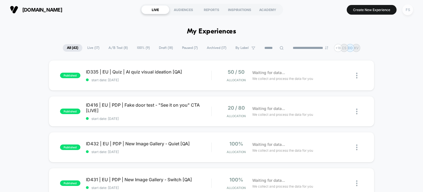
click at [408, 10] on div "FS" at bounding box center [408, 9] width 11 height 11
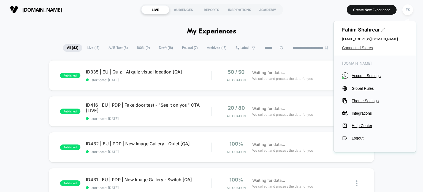
click at [365, 47] on span "Connected Stores" at bounding box center [375, 47] width 66 height 4
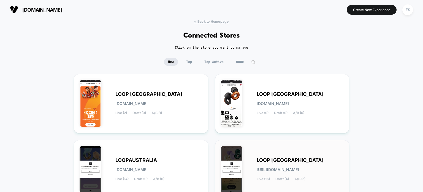
click at [281, 159] on span "LOOP UNITED STATES" at bounding box center [290, 160] width 67 height 4
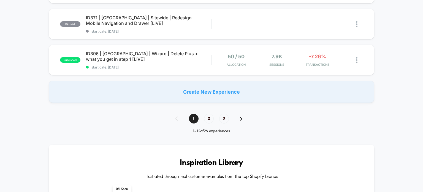
scroll to position [409, 0]
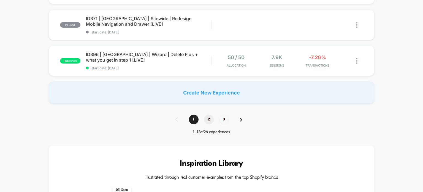
click at [208, 117] on span "2" at bounding box center [209, 119] width 10 height 10
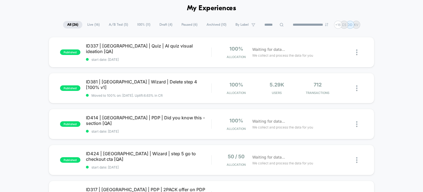
scroll to position [23, 0]
click at [146, 47] on span "ID337 | USA | Quiz | AI quiz visual ideation [QA] Click to edit experience deta…" at bounding box center [149, 48] width 126 height 11
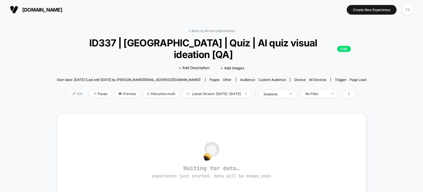
click at [69, 90] on span "Edit" at bounding box center [78, 93] width 18 height 7
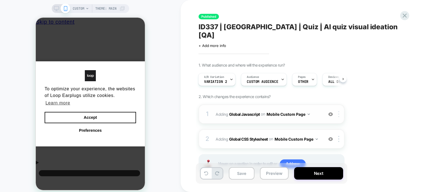
click at [338, 111] on img at bounding box center [338, 114] width 1 height 6
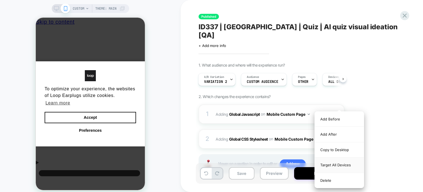
click at [334, 163] on div "Target All Devices" at bounding box center [339, 164] width 49 height 15
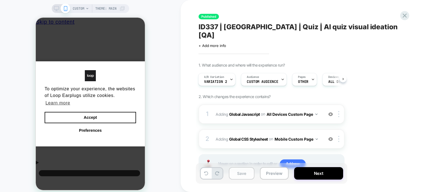
click at [236, 174] on button "Save" at bounding box center [242, 173] width 26 height 12
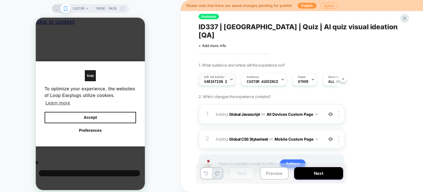
click at [232, 77] on icon at bounding box center [232, 79] width 4 height 4
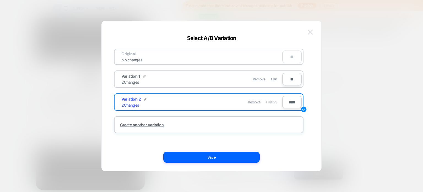
click at [310, 32] on img at bounding box center [310, 31] width 5 height 5
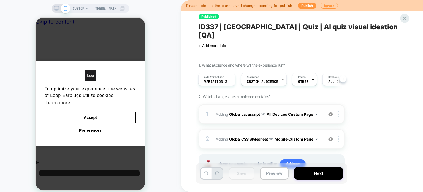
click at [256, 111] on b "Global Javascript" at bounding box center [244, 113] width 31 height 5
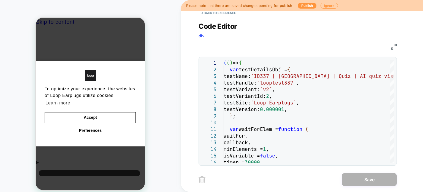
click at [396, 46] on img at bounding box center [394, 47] width 6 height 6
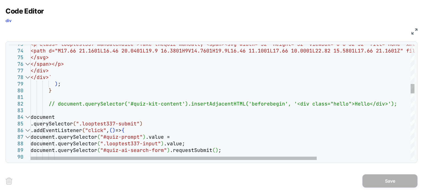
click at [24, 103] on div "82" at bounding box center [20, 103] width 22 height 7
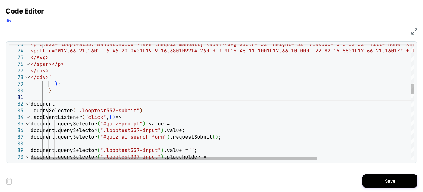
type textarea "**********"
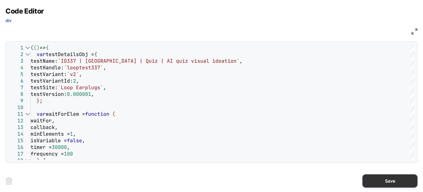
click at [405, 174] on button "Save" at bounding box center [390, 180] width 55 height 13
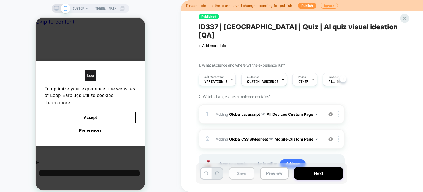
click at [244, 177] on button "Save" at bounding box center [242, 173] width 26 height 12
click at [308, 5] on button "Publish" at bounding box center [307, 6] width 19 height 6
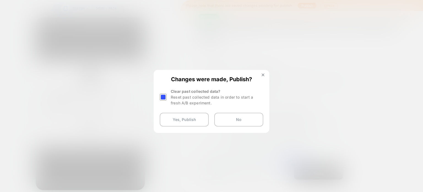
click at [166, 98] on div at bounding box center [164, 96] width 8 height 17
click at [164, 98] on div at bounding box center [163, 96] width 7 height 7
click at [174, 117] on button "Yes, Publish" at bounding box center [184, 119] width 49 height 14
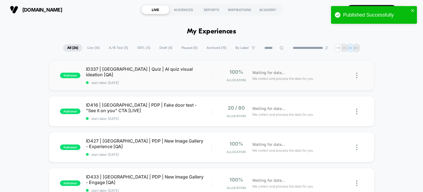
click at [132, 61] on div "published ID337 | USA | Quiz | AI quiz visual ideation [QA] start date: 7/24/20…" at bounding box center [212, 75] width 326 height 30
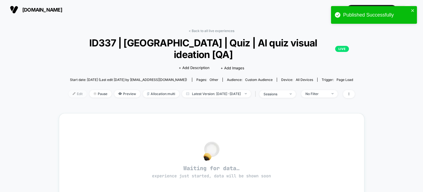
click at [72, 90] on span "Edit" at bounding box center [78, 93] width 18 height 7
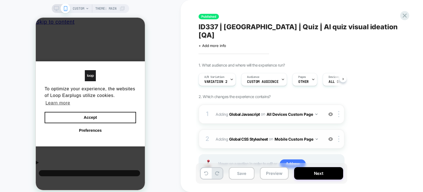
click at [329, 136] on img at bounding box center [331, 138] width 5 height 5
click at [256, 111] on b "Global Javascript" at bounding box center [244, 113] width 31 height 5
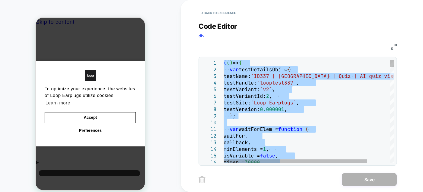
type textarea "**********"
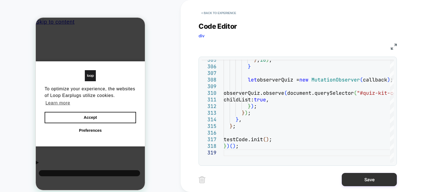
click at [352, 180] on button "Save" at bounding box center [369, 179] width 55 height 13
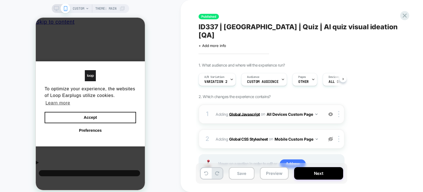
click at [239, 111] on b "Global Javascript" at bounding box center [244, 113] width 31 height 5
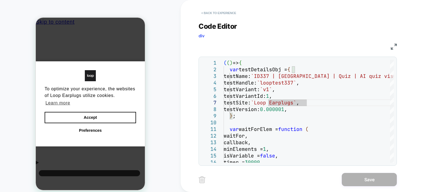
click at [213, 12] on button "< Back to experience" at bounding box center [219, 13] width 40 height 9
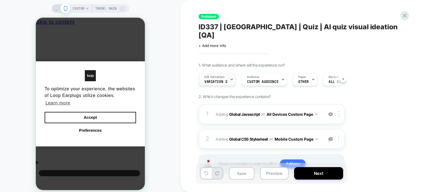
click at [226, 80] on span "Variation 2" at bounding box center [216, 82] width 23 height 4
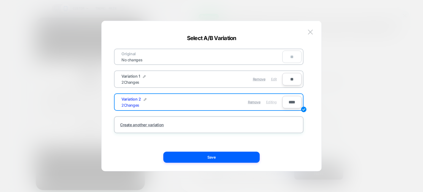
click at [273, 79] on span "Edit" at bounding box center [274, 79] width 6 height 4
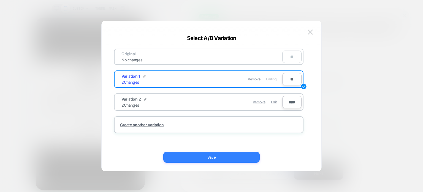
click at [245, 160] on button "Save" at bounding box center [211, 156] width 96 height 11
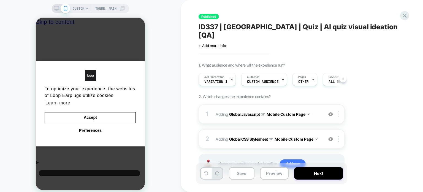
click at [342, 111] on div at bounding box center [339, 114] width 9 height 6
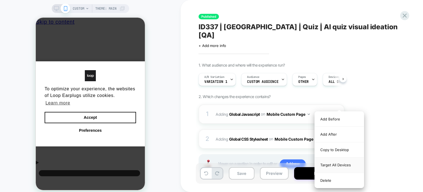
click at [326, 165] on div "Target All Devices" at bounding box center [339, 164] width 49 height 15
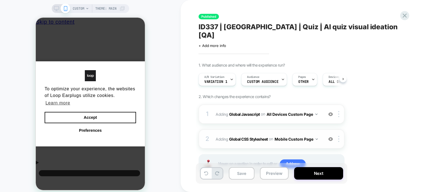
click at [329, 136] on img at bounding box center [331, 138] width 5 height 5
click at [246, 111] on b "Global Javascript" at bounding box center [244, 113] width 31 height 5
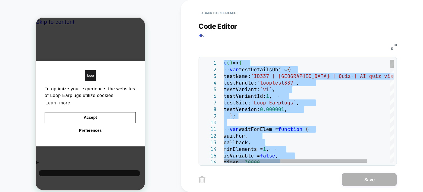
type textarea "**********"
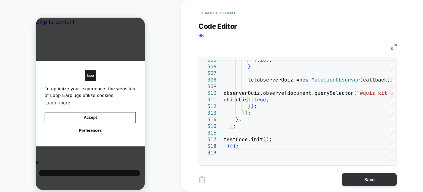
click at [356, 178] on button "Save" at bounding box center [369, 179] width 55 height 13
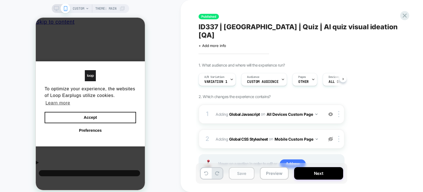
click at [245, 177] on button "Save" at bounding box center [242, 173] width 26 height 12
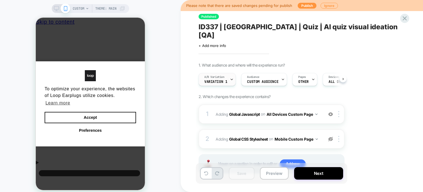
click at [230, 77] on icon at bounding box center [232, 79] width 4 height 4
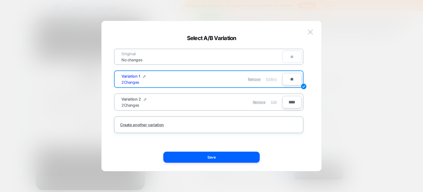
click at [275, 101] on span "Edit" at bounding box center [274, 102] width 6 height 4
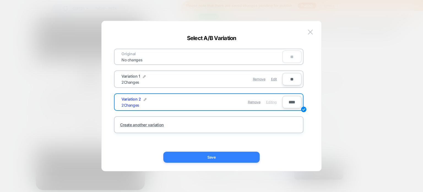
click at [240, 158] on button "Save" at bounding box center [211, 156] width 96 height 11
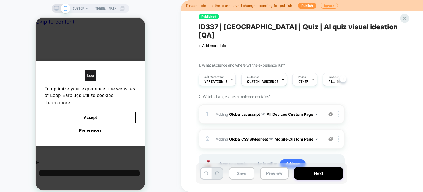
click at [246, 111] on b "Global Javascript" at bounding box center [244, 113] width 31 height 5
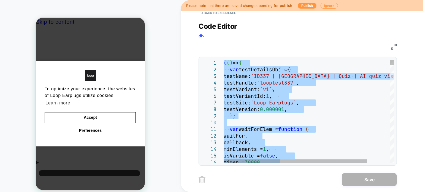
type textarea "**********"
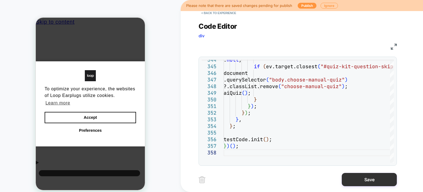
click at [351, 179] on button "Save" at bounding box center [369, 179] width 55 height 13
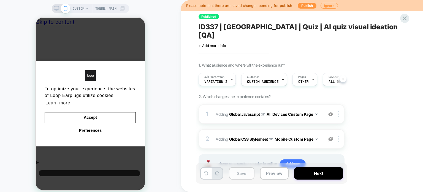
click at [248, 174] on button "Save" at bounding box center [242, 173] width 26 height 12
click at [302, 6] on button "Publish" at bounding box center [307, 6] width 19 height 6
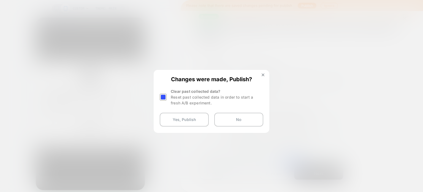
click at [163, 94] on div at bounding box center [163, 96] width 7 height 7
click at [175, 117] on button "Yes, Publish" at bounding box center [184, 119] width 49 height 14
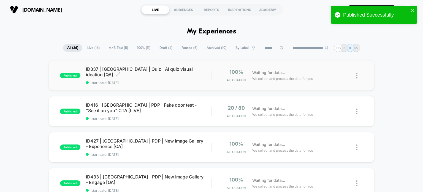
click at [158, 70] on span "ID337 | USA | Quiz | AI quiz visual ideation [QA] Click to edit experience deta…" at bounding box center [149, 71] width 126 height 11
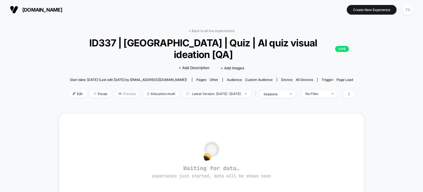
click at [114, 90] on span "Preview" at bounding box center [127, 93] width 26 height 7
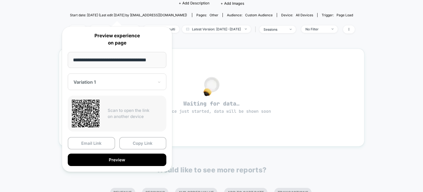
scroll to position [65, 0]
click at [145, 143] on button "Copy Link" at bounding box center [142, 143] width 47 height 12
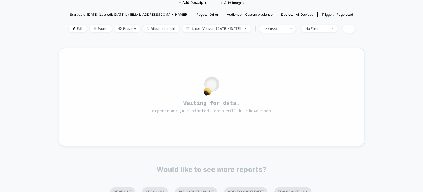
scroll to position [0, 0]
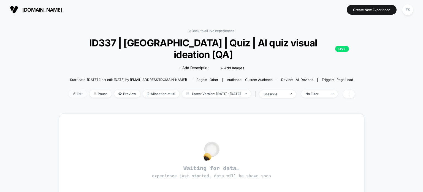
click at [69, 90] on span "Edit" at bounding box center [78, 93] width 18 height 7
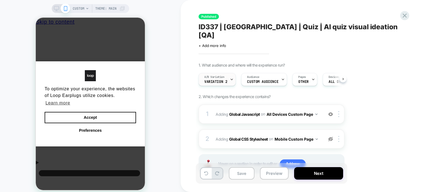
click at [231, 74] on div at bounding box center [232, 79] width 4 height 12
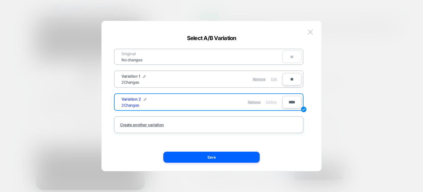
click at [275, 80] on span "Edit" at bounding box center [274, 79] width 6 height 4
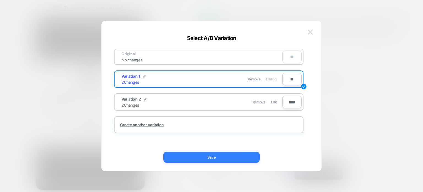
click at [240, 155] on button "Save" at bounding box center [211, 156] width 96 height 11
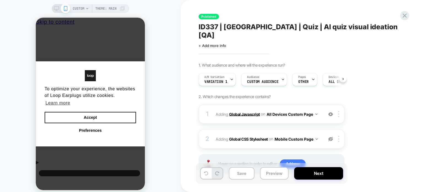
click at [252, 111] on b "Global Javascript" at bounding box center [244, 113] width 31 height 5
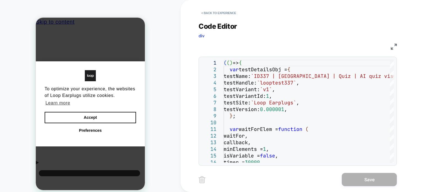
click at [224, 8] on div "< Back to experience" at bounding box center [320, 8] width 243 height 17
click at [225, 12] on button "< Back to experience" at bounding box center [219, 13] width 40 height 9
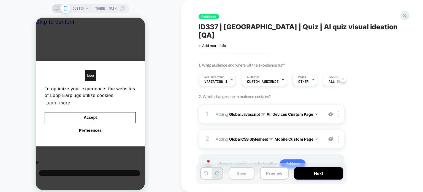
click at [241, 177] on button "Save" at bounding box center [242, 173] width 26 height 12
click at [404, 16] on icon at bounding box center [405, 16] width 4 height 4
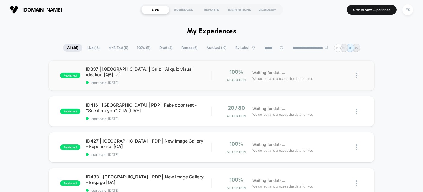
click at [137, 72] on span "ID337 | USA | Quiz | AI quiz visual ideation [QA] Click to edit experience deta…" at bounding box center [149, 71] width 126 height 11
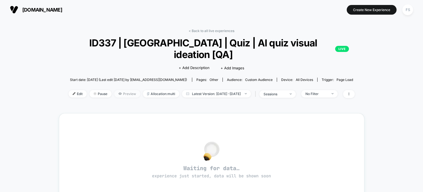
click at [117, 90] on span "Preview" at bounding box center [127, 93] width 26 height 7
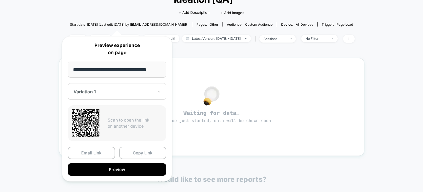
scroll to position [55, 0]
click at [150, 155] on button "Copy Link" at bounding box center [142, 152] width 47 height 12
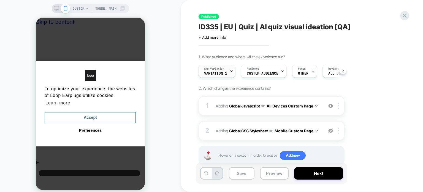
click at [230, 72] on icon at bounding box center [232, 71] width 4 height 4
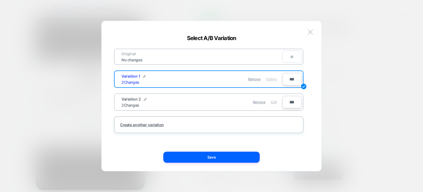
click at [272, 101] on span "Edit" at bounding box center [274, 102] width 6 height 4
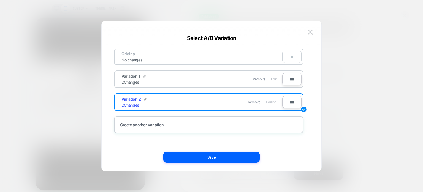
click at [275, 77] on span "Edit" at bounding box center [274, 79] width 6 height 4
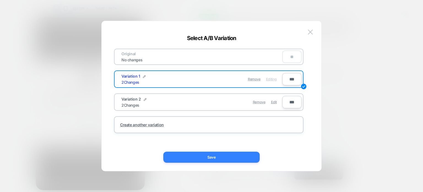
click at [244, 157] on button "Save" at bounding box center [211, 156] width 96 height 11
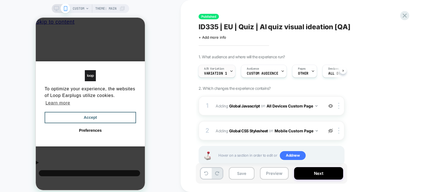
click at [232, 71] on icon at bounding box center [232, 71] width 4 height 4
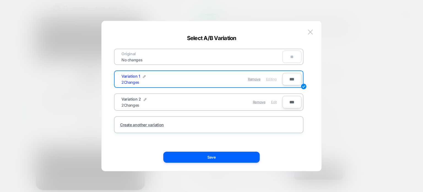
click at [273, 101] on span "Edit" at bounding box center [274, 102] width 6 height 4
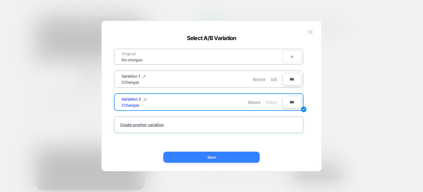
click at [246, 152] on button "Save" at bounding box center [211, 156] width 96 height 11
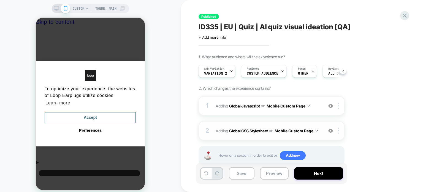
click at [332, 128] on img at bounding box center [331, 130] width 5 height 5
click at [248, 106] on b "Global Javascript" at bounding box center [244, 105] width 31 height 5
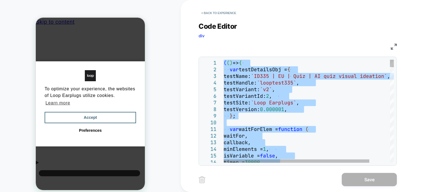
type textarea "**********"
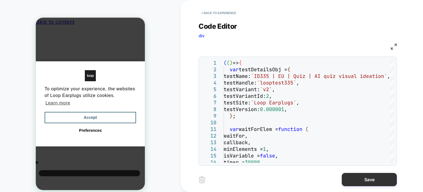
click at [381, 178] on button "Save" at bounding box center [369, 179] width 55 height 13
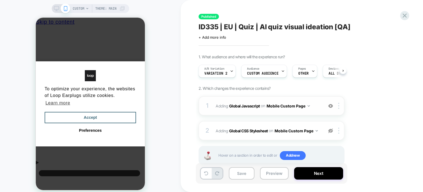
click at [305, 106] on button "Mobile Custom Page" at bounding box center [288, 106] width 43 height 8
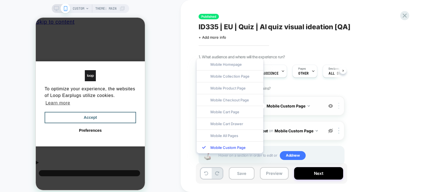
click at [339, 106] on img at bounding box center [338, 106] width 1 height 6
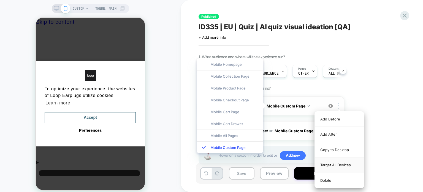
click at [330, 164] on div "Target All Devices" at bounding box center [339, 164] width 49 height 15
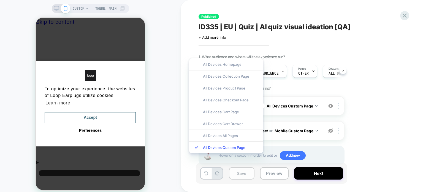
click at [245, 173] on button "Save" at bounding box center [242, 173] width 26 height 12
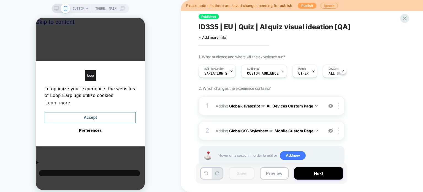
click at [303, 3] on button "Publish" at bounding box center [307, 6] width 19 height 6
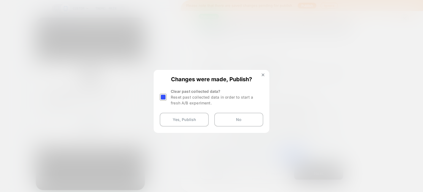
click at [164, 98] on div at bounding box center [163, 96] width 7 height 7
click at [175, 119] on button "Yes, Publish" at bounding box center [184, 119] width 49 height 14
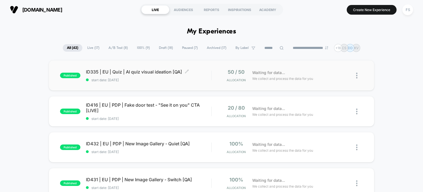
click at [128, 72] on span "ID335 | EU | Quiz | AI quiz visual ideation [QA] Click to edit experience detai…" at bounding box center [149, 72] width 126 height 6
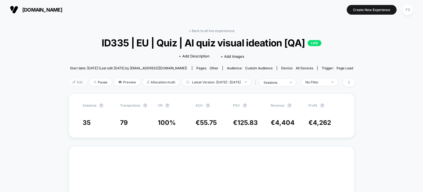
click at [69, 81] on span "Edit" at bounding box center [78, 81] width 18 height 7
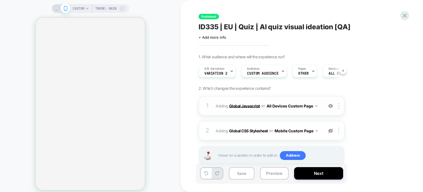
click at [251, 105] on b "Global Javascript" at bounding box center [244, 105] width 31 height 5
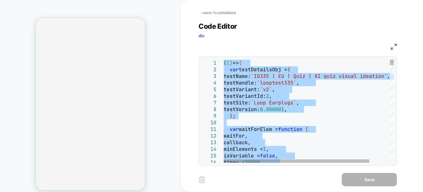
type textarea "**********"
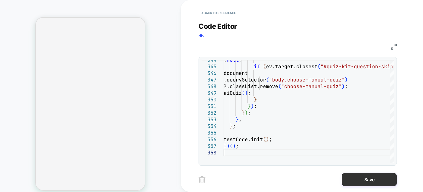
click at [362, 178] on button "Save" at bounding box center [369, 179] width 55 height 13
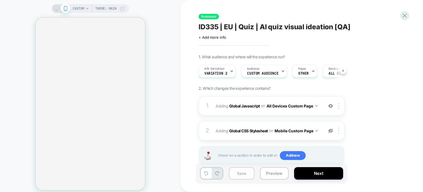
click at [244, 173] on button "Save" at bounding box center [242, 173] width 26 height 12
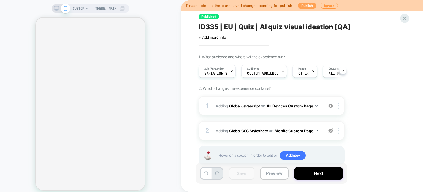
click at [308, 6] on button "Publish" at bounding box center [307, 6] width 19 height 6
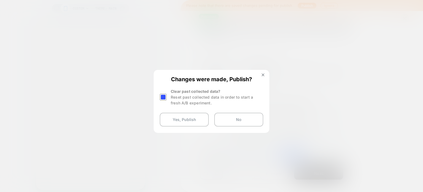
click at [163, 96] on div at bounding box center [163, 96] width 7 height 7
click at [180, 118] on button "Yes, Publish" at bounding box center [184, 119] width 49 height 14
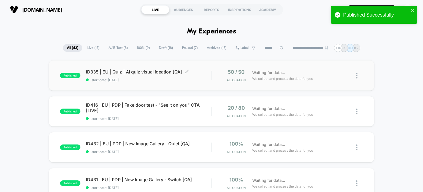
click at [165, 72] on span "ID335 | EU | Quiz | AI quiz visual ideation [QA] Click to edit experience detai…" at bounding box center [149, 72] width 126 height 6
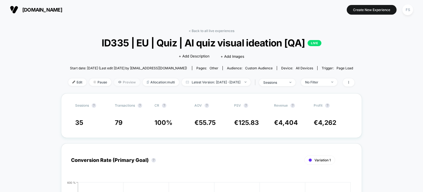
click at [114, 81] on span "Preview" at bounding box center [127, 81] width 26 height 7
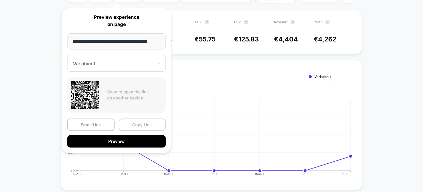
click at [151, 127] on button "Copy Link" at bounding box center [142, 124] width 47 height 12
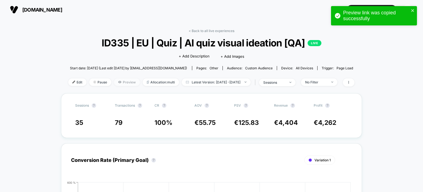
click at [114, 83] on span "Preview" at bounding box center [127, 81] width 26 height 7
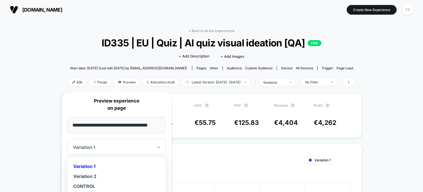
click at [149, 152] on div "Variation 1" at bounding box center [116, 146] width 99 height 17
click at [98, 175] on div "Variation 2" at bounding box center [116, 176] width 93 height 10
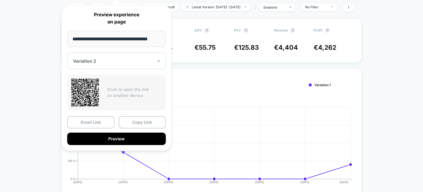
scroll to position [96, 0]
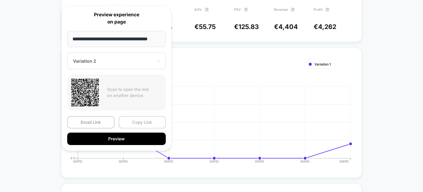
click at [141, 121] on button "Copy Link" at bounding box center [142, 122] width 47 height 12
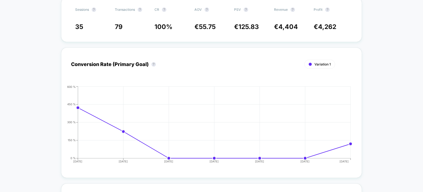
scroll to position [0, 0]
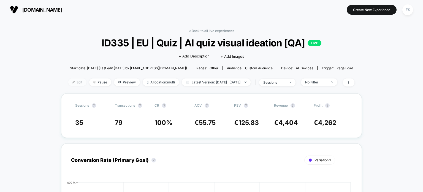
click at [68, 80] on span "Edit" at bounding box center [77, 81] width 18 height 7
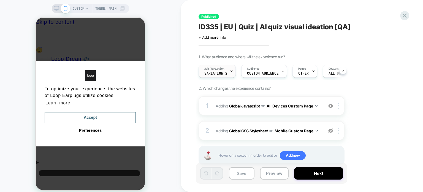
click at [217, 73] on span "Variation 2" at bounding box center [216, 73] width 23 height 4
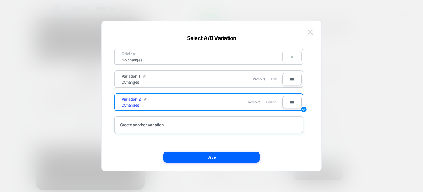
click at [277, 79] on span "Edit" at bounding box center [274, 79] width 6 height 4
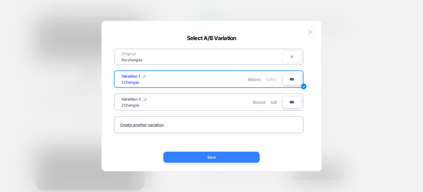
click at [241, 154] on button "Save" at bounding box center [211, 156] width 96 height 11
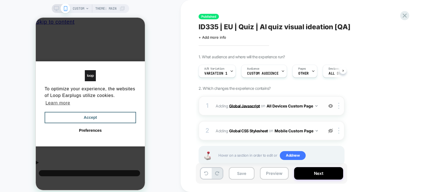
click at [240, 107] on b "Global Javascript" at bounding box center [244, 105] width 31 height 5
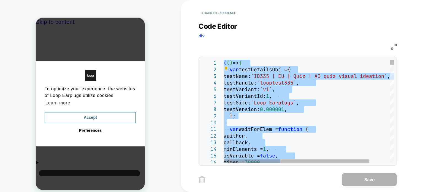
type textarea "**********"
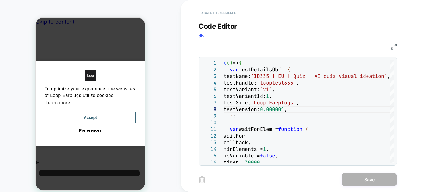
click at [219, 14] on button "< Back to experience" at bounding box center [219, 13] width 40 height 9
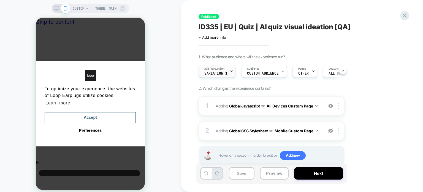
click at [227, 71] on div "A/B Variation Variation 1" at bounding box center [216, 71] width 34 height 12
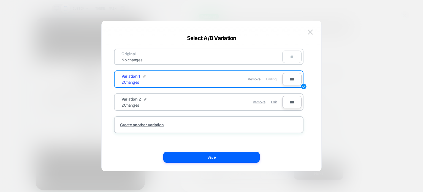
click at [277, 100] on div "Remove Edit" at bounding box center [241, 101] width 78 height 11
click at [276, 100] on span "Edit" at bounding box center [274, 102] width 6 height 4
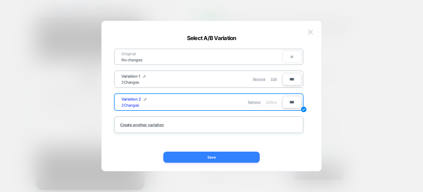
click at [244, 160] on button "Save" at bounding box center [211, 156] width 96 height 11
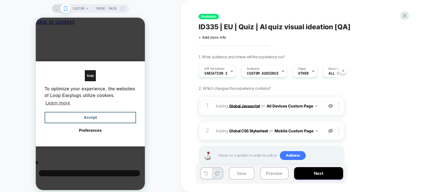
click at [249, 104] on b "Global Javascript" at bounding box center [244, 105] width 31 height 5
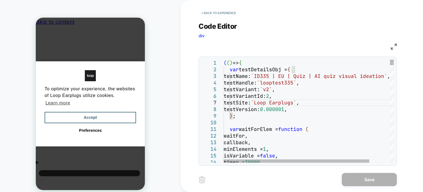
type textarea "**********"
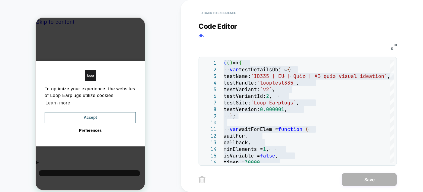
click at [220, 13] on button "< Back to experience" at bounding box center [219, 13] width 40 height 9
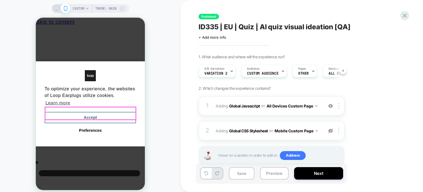
drag, startPoint x: 106, startPoint y: 113, endPoint x: 182, endPoint y: 117, distance: 75.4
click at [106, 113] on button "Accept" at bounding box center [91, 118] width 92 height 12
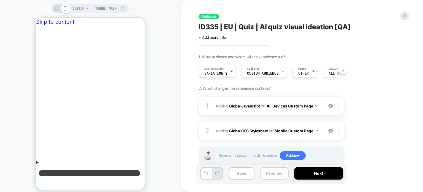
click at [272, 169] on button "Preview" at bounding box center [274, 173] width 29 height 12
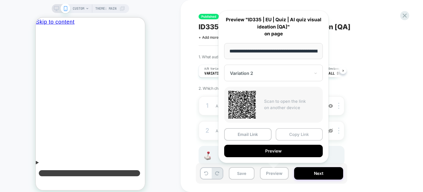
click at [303, 133] on button "Copy Link" at bounding box center [299, 134] width 47 height 12
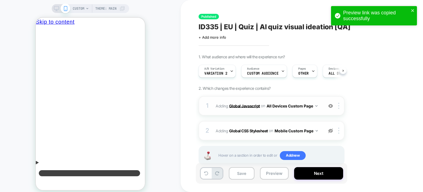
click at [248, 104] on b "Global Javascript" at bounding box center [244, 105] width 31 height 5
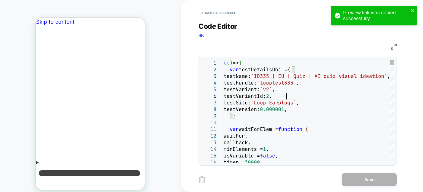
type textarea "**********"
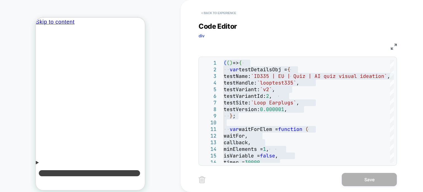
click at [221, 16] on button "< Back to experience" at bounding box center [219, 13] width 40 height 9
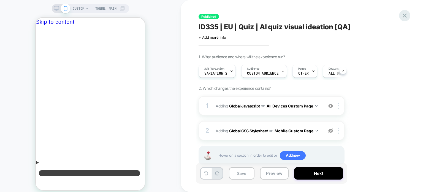
click at [404, 15] on icon at bounding box center [404, 15] width 7 height 7
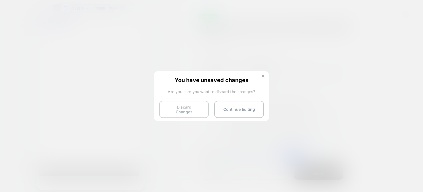
click at [184, 110] on button "Discard Changes" at bounding box center [184, 109] width 50 height 17
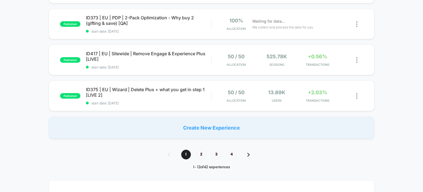
scroll to position [376, 0]
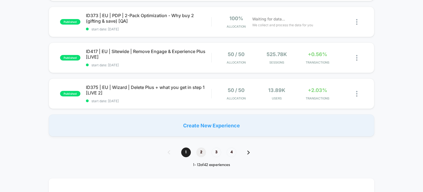
click at [201, 152] on span "2" at bounding box center [202, 152] width 10 height 10
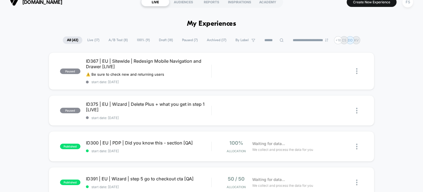
scroll to position [0, 0]
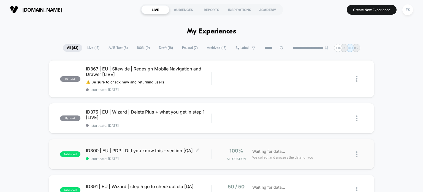
click at [155, 151] on span "ID300 | EU | PDP | Did you know this - section [QA] Click to edit experience de…" at bounding box center [149, 150] width 126 height 6
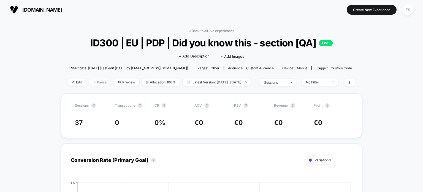
click at [89, 79] on span "Pause" at bounding box center [100, 81] width 22 height 7
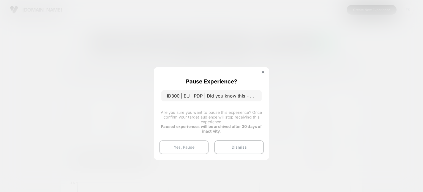
click at [183, 145] on button "Yes, Pause" at bounding box center [184, 147] width 50 height 14
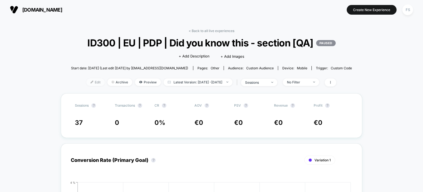
click at [87, 81] on span "Edit" at bounding box center [96, 81] width 18 height 7
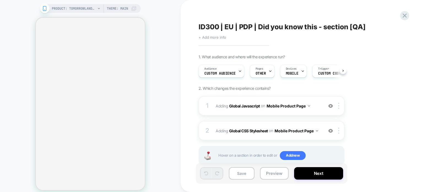
click at [223, 36] on span "+ Add more info" at bounding box center [213, 37] width 28 height 4
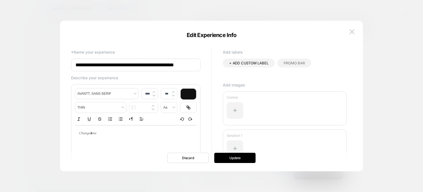
click at [187, 65] on input "**********" at bounding box center [136, 64] width 130 height 13
type input "**********"
click at [246, 161] on button "Update" at bounding box center [234, 157] width 41 height 10
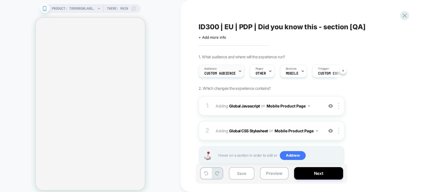
click at [235, 75] on div "Audience Custom Audience" at bounding box center [220, 71] width 42 height 12
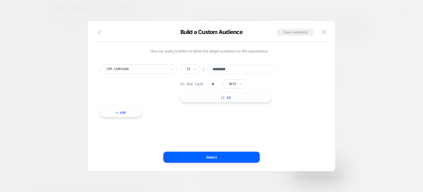
click at [99, 33] on icon "button" at bounding box center [99, 32] width 3 height 6
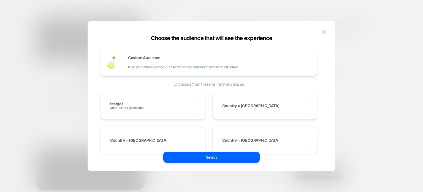
scroll to position [17, 0]
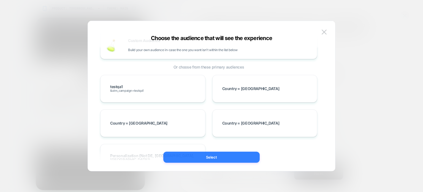
click at [178, 155] on button "Select" at bounding box center [211, 156] width 96 height 11
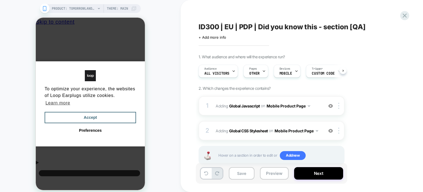
scroll to position [0, 0]
click at [258, 71] on span "OTHER" at bounding box center [254, 73] width 10 height 4
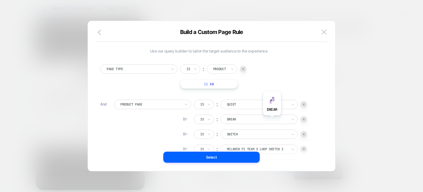
scroll to position [6, 0]
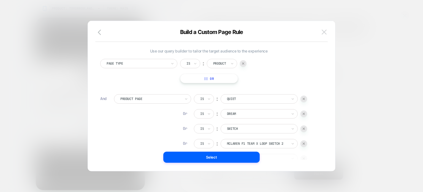
click at [325, 33] on img at bounding box center [324, 31] width 5 height 5
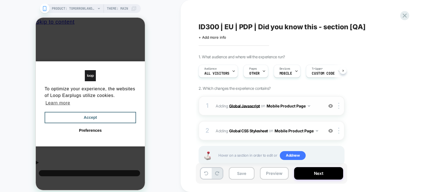
click at [253, 106] on b "Global Javascript" at bounding box center [244, 105] width 31 height 5
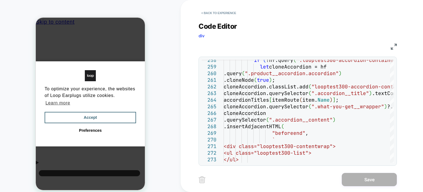
click at [392, 47] on img at bounding box center [394, 47] width 6 height 6
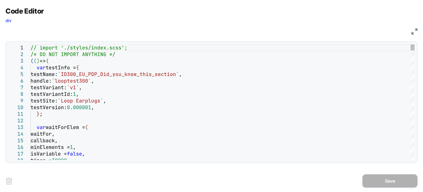
scroll to position [0, 0]
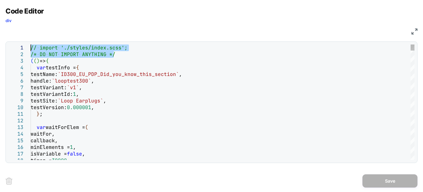
drag, startPoint x: 122, startPoint y: 52, endPoint x: 0, endPoint y: 43, distance: 122.5
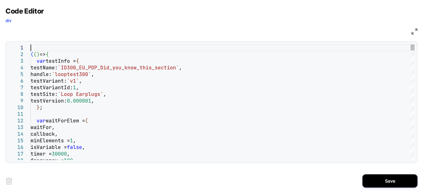
type textarea "**********"
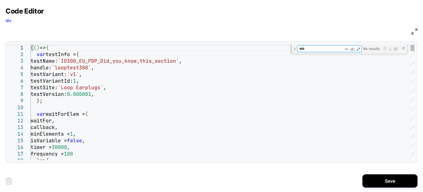
type textarea "*"
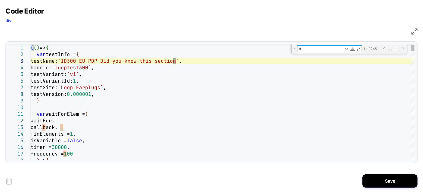
type textarea "**********"
type textarea "**"
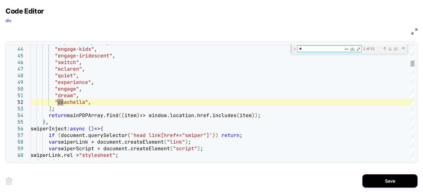
type textarea "**********"
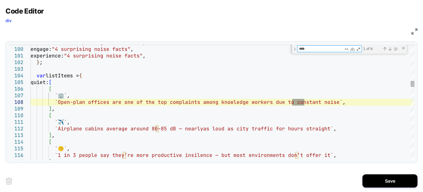
type textarea "*****"
type textarea "**********"
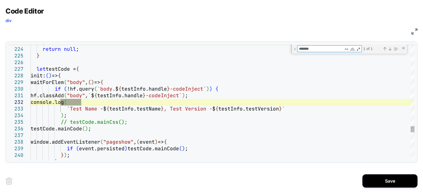
type textarea "*******"
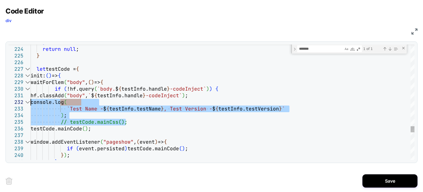
drag, startPoint x: 127, startPoint y: 122, endPoint x: 20, endPoint y: 100, distance: 109.2
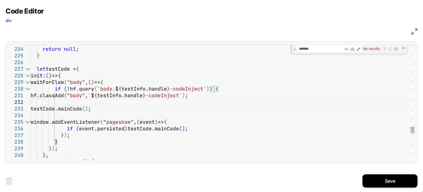
type textarea "**********"
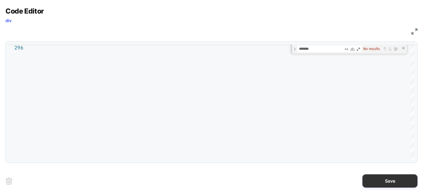
click at [411, 180] on button "Save" at bounding box center [390, 180] width 55 height 13
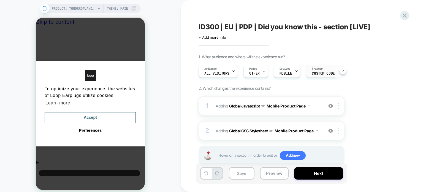
click at [324, 74] on span "Custom Code" at bounding box center [323, 73] width 23 height 4
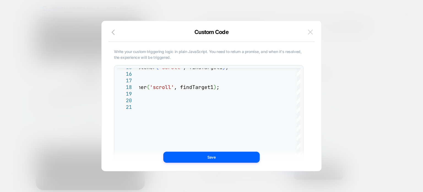
click at [310, 28] on button at bounding box center [311, 32] width 8 height 8
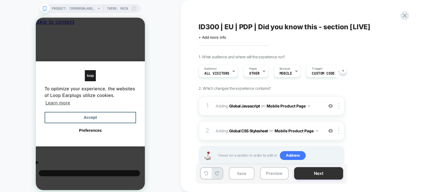
click at [316, 176] on button "Next" at bounding box center [318, 173] width 49 height 12
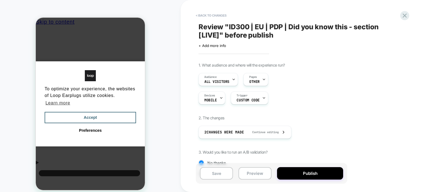
scroll to position [58, 0]
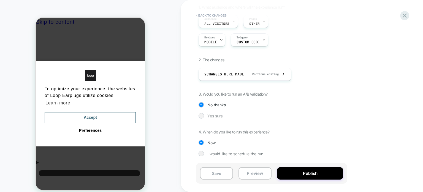
click at [204, 115] on div at bounding box center [202, 116] width 6 height 6
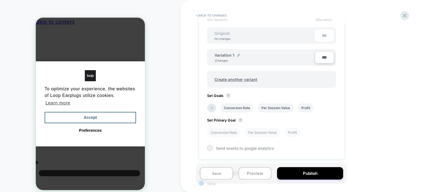
scroll to position [172, 0]
click at [213, 106] on icon at bounding box center [212, 109] width 6 height 6
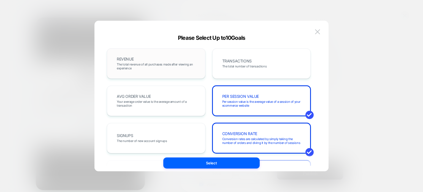
click at [173, 62] on span "The total revenue of all purchases made after viewing an experience" at bounding box center [156, 66] width 79 height 8
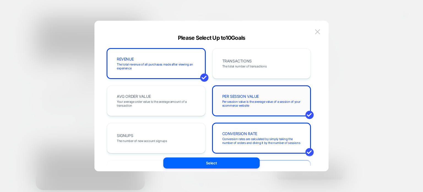
click at [235, 98] on span "PER SESSION VALUE" at bounding box center [240, 96] width 37 height 4
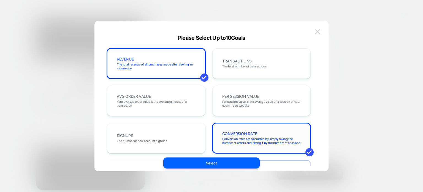
click at [236, 138] on span "Conversion rates are calculated by simply taking the number of orders and divin…" at bounding box center [261, 141] width 79 height 8
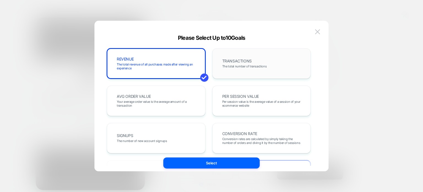
click at [262, 54] on div "TRANSACTIONS The total number of transactions" at bounding box center [261, 63] width 87 height 19
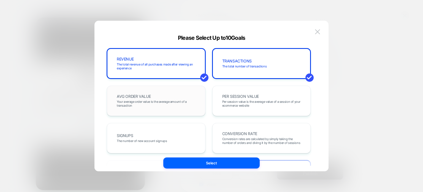
click at [195, 93] on div "AVG ORDER VALUE Your average order value is the average amount of a transaction" at bounding box center [156, 100] width 87 height 19
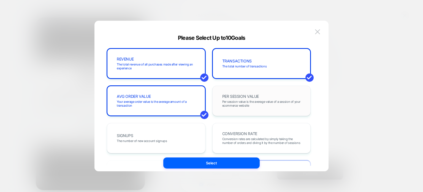
click at [232, 96] on span "PER SESSION VALUE" at bounding box center [240, 96] width 37 height 4
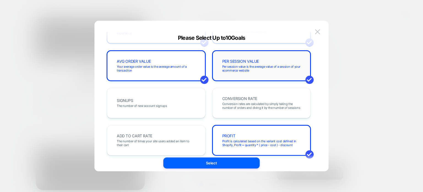
scroll to position [35, 0]
click at [232, 96] on span "CONVERSION RATE" at bounding box center [239, 98] width 35 height 4
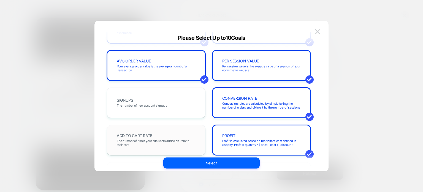
click at [179, 137] on div "ADD TO CART RATE The number of times your site users added an item to their cart" at bounding box center [156, 139] width 87 height 19
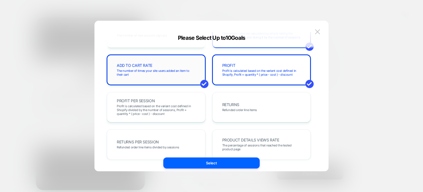
scroll to position [106, 0]
click at [230, 75] on span "Profit is calculated based on the variant cost defined in Shopify, Profit = qua…" at bounding box center [261, 72] width 79 height 8
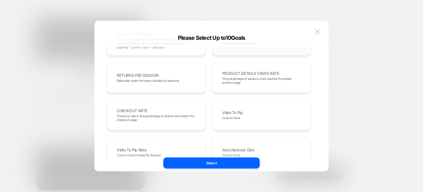
scroll to position [174, 0]
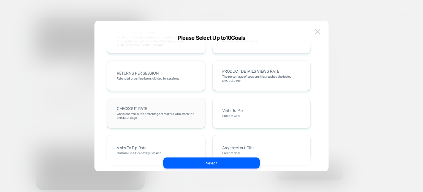
drag, startPoint x: 186, startPoint y: 106, endPoint x: 182, endPoint y: 111, distance: 5.5
click at [182, 111] on div "CHECKOUT RATE Checkout rate is the percentage of visitors who reach the checkou…" at bounding box center [156, 112] width 87 height 19
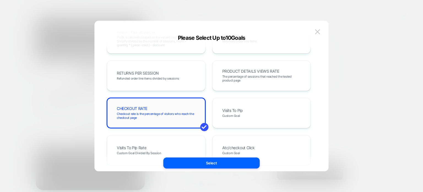
click at [182, 111] on div "CHECKOUT RATE Checkout rate is the percentage of visitors who reach the checkou…" at bounding box center [156, 112] width 87 height 19
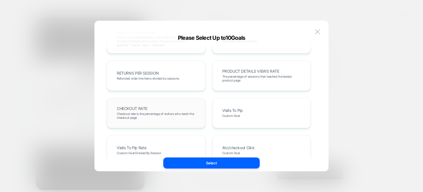
click at [182, 111] on div "CHECKOUT RATE Checkout rate is the percentage of visitors who reach the checkou…" at bounding box center [156, 112] width 87 height 19
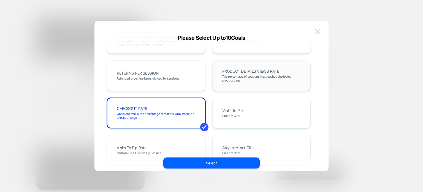
click at [234, 75] on span "The percentage of sessions that reached the tested product page" at bounding box center [261, 78] width 79 height 8
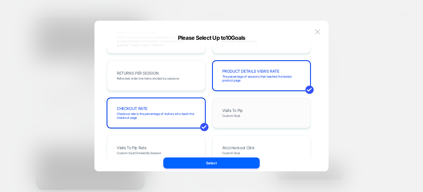
click at [233, 106] on div "Visits To Plp Custom Goal" at bounding box center [261, 112] width 87 height 19
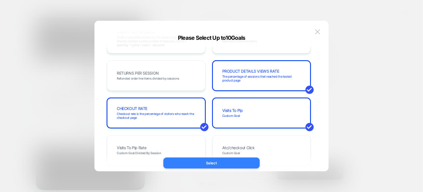
click at [229, 161] on button "Select" at bounding box center [211, 162] width 96 height 11
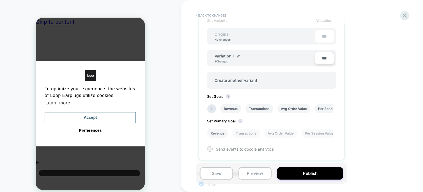
click at [224, 131] on li "Revenue" at bounding box center [217, 132] width 21 height 9
click at [256, 108] on li "Transactions" at bounding box center [260, 108] width 28 height 9
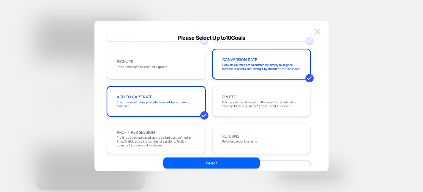
scroll to position [0, 0]
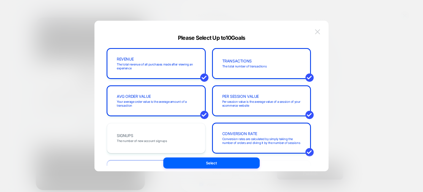
click at [318, 30] on img at bounding box center [317, 31] width 5 height 5
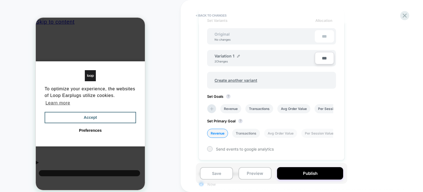
click at [236, 132] on li "Transactions" at bounding box center [246, 132] width 28 height 9
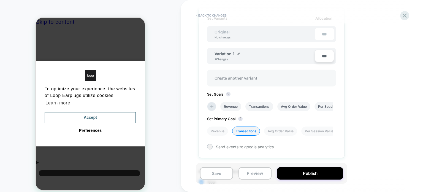
scroll to position [213, 0]
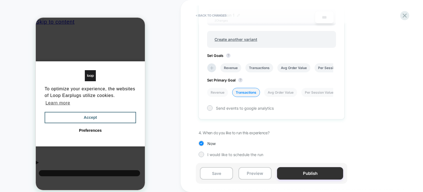
click at [296, 173] on button "Publish" at bounding box center [310, 173] width 66 height 12
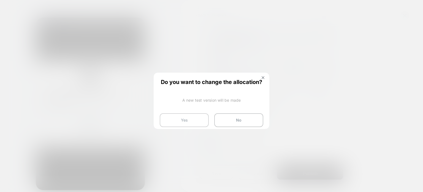
click at [198, 117] on button "Yes" at bounding box center [184, 120] width 49 height 14
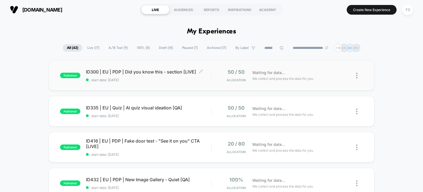
click at [166, 72] on span "ID300 | EU | PDP | Did you know this - section [LIVE] Click to edit experience …" at bounding box center [149, 72] width 126 height 6
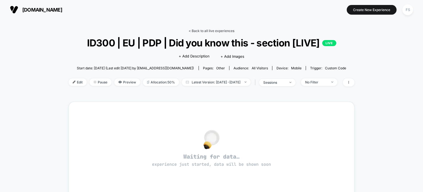
click at [206, 32] on link "< Back to all live experiences" at bounding box center [212, 31] width 46 height 4
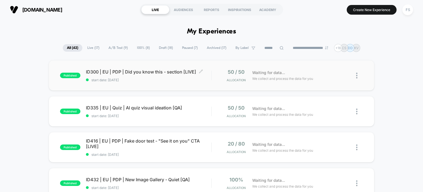
click at [190, 69] on span "ID300 | EU | PDP | Did you know this - section [LIVE] Click to edit experience …" at bounding box center [149, 72] width 126 height 6
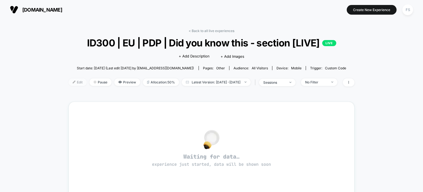
click at [71, 83] on span "Edit" at bounding box center [78, 81] width 18 height 7
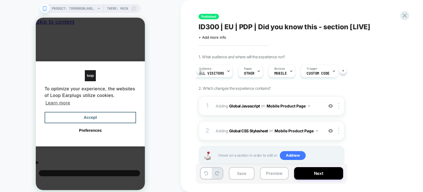
scroll to position [0, 1]
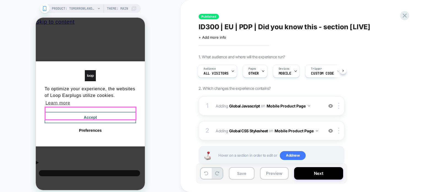
drag, startPoint x: 128, startPoint y: 109, endPoint x: 230, endPoint y: 106, distance: 101.5
click at [128, 112] on button "Accept" at bounding box center [91, 118] width 92 height 12
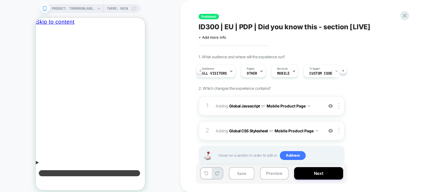
scroll to position [0, 2]
click at [224, 39] on span "+ Add more info" at bounding box center [213, 37] width 28 height 4
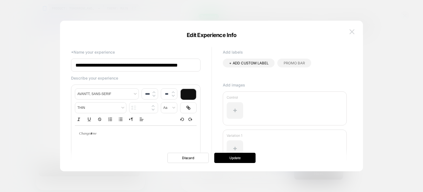
scroll to position [0, 0]
click at [354, 33] on img at bounding box center [352, 31] width 5 height 5
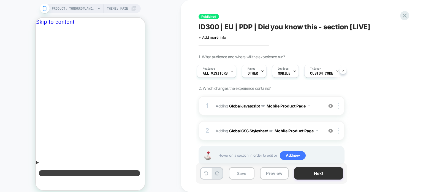
click at [309, 175] on button "Next" at bounding box center [318, 173] width 49 height 12
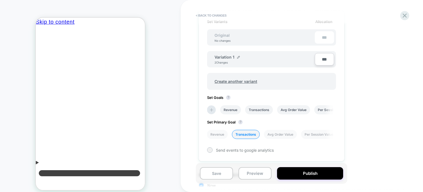
scroll to position [213, 0]
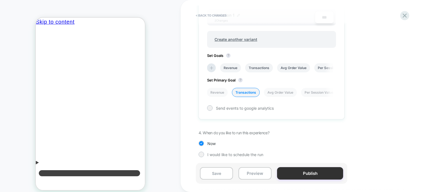
click at [311, 169] on button "Publish" at bounding box center [310, 173] width 66 height 12
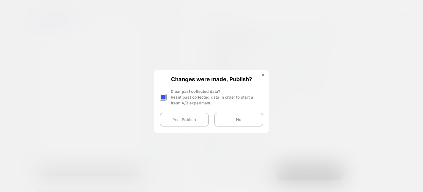
click at [162, 100] on div at bounding box center [163, 96] width 7 height 7
click at [171, 115] on button "Yes, Publish" at bounding box center [184, 119] width 49 height 14
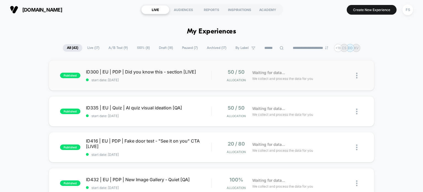
click at [145, 82] on div "published ID300 | EU | PDP | Did you know this - section [LIVE] start date: 8/1…" at bounding box center [212, 75] width 326 height 30
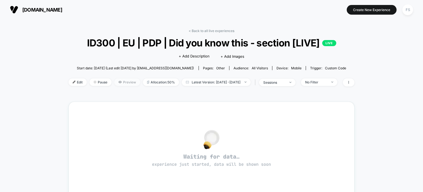
click at [116, 85] on span "Preview" at bounding box center [127, 81] width 26 height 7
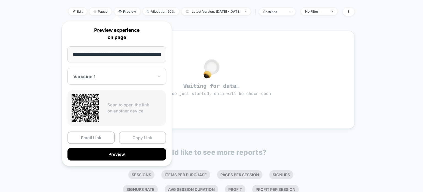
click at [149, 138] on button "Copy Link" at bounding box center [142, 137] width 47 height 12
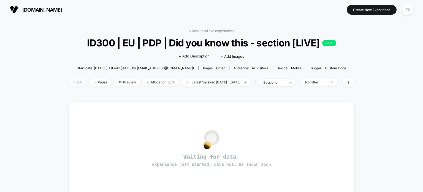
click at [73, 82] on img at bounding box center [74, 81] width 3 height 3
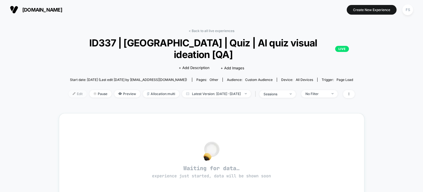
click at [69, 90] on span "Edit" at bounding box center [78, 93] width 18 height 7
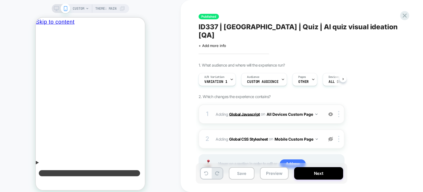
click at [250, 111] on b "Global Javascript" at bounding box center [244, 113] width 31 height 5
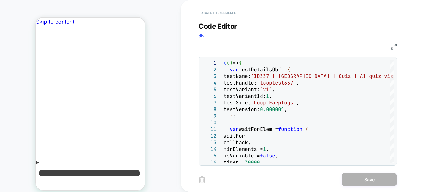
click at [222, 14] on button "< Back to experience" at bounding box center [219, 13] width 40 height 9
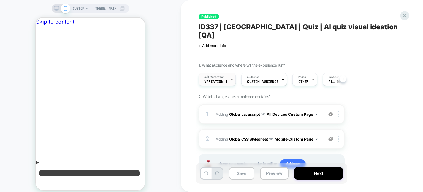
click at [228, 73] on div "A/B Variation Variation 1" at bounding box center [216, 79] width 34 height 12
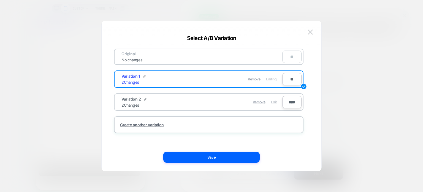
click at [273, 101] on span "Edit" at bounding box center [274, 102] width 6 height 4
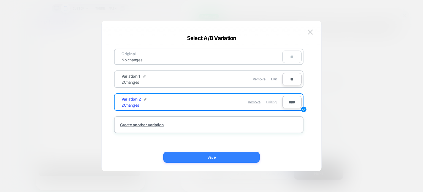
click at [236, 156] on button "Save" at bounding box center [211, 156] width 96 height 11
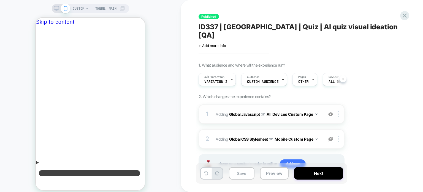
click at [253, 111] on b "Global Javascript" at bounding box center [244, 113] width 31 height 5
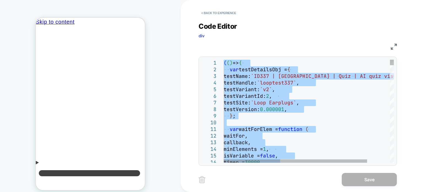
type textarea "**********"
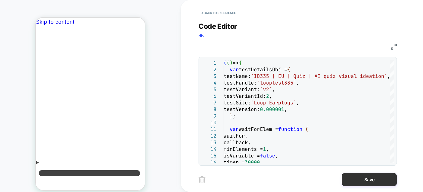
click at [378, 178] on button "Save" at bounding box center [369, 179] width 55 height 13
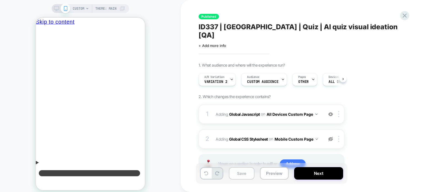
click at [238, 173] on button "Save" at bounding box center [242, 173] width 26 height 12
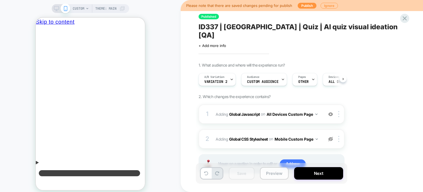
click at [265, 175] on button "Preview" at bounding box center [274, 173] width 29 height 12
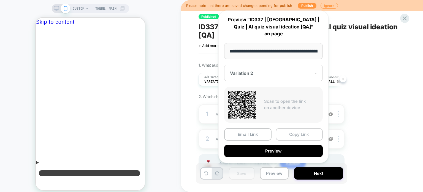
click at [294, 133] on button "Copy Link" at bounding box center [299, 134] width 47 height 12
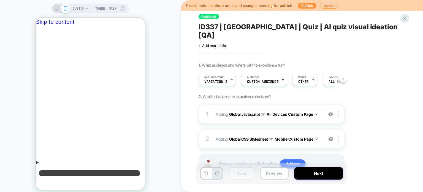
click at [273, 172] on button "Preview" at bounding box center [274, 173] width 29 height 12
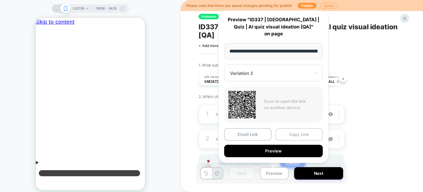
click at [291, 136] on button "Copy Link" at bounding box center [299, 134] width 47 height 12
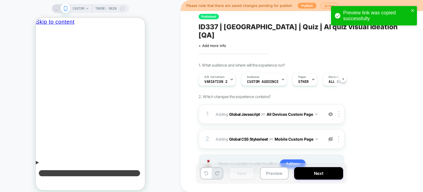
click at [303, 6] on button "Publish" at bounding box center [307, 6] width 19 height 6
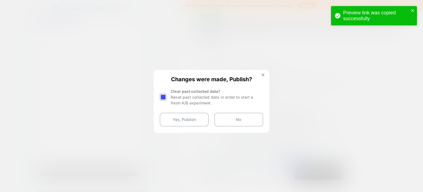
click at [163, 97] on div at bounding box center [163, 96] width 7 height 7
click at [180, 119] on button "Yes, Publish" at bounding box center [184, 119] width 49 height 14
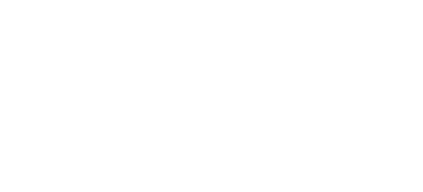
click at [180, 2] on html "Preview link was copied successfully Navigated to Visually.io | No-code CRO for…" at bounding box center [211, 1] width 423 height 2
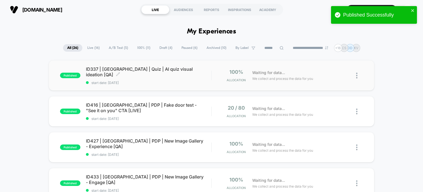
click at [132, 73] on span "ID337 | USA | Quiz | AI quiz visual ideation [QA] Click to edit experience deta…" at bounding box center [149, 71] width 126 height 11
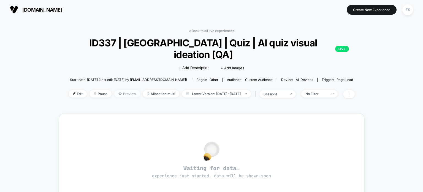
click at [115, 90] on span "Preview" at bounding box center [127, 93] width 26 height 7
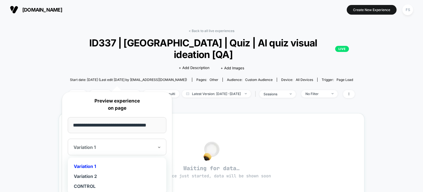
click at [138, 145] on div at bounding box center [114, 147] width 80 height 6
click at [136, 174] on div "Variation 2" at bounding box center [117, 176] width 93 height 10
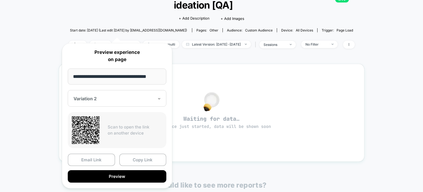
scroll to position [50, 0]
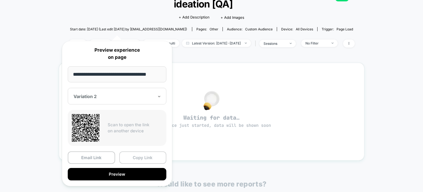
click at [150, 157] on button "Copy Link" at bounding box center [142, 157] width 47 height 12
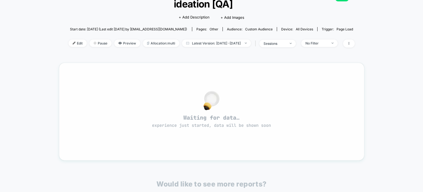
scroll to position [0, 0]
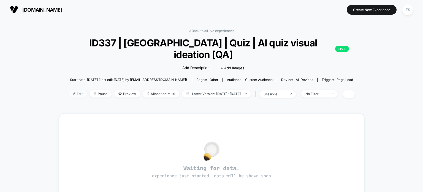
click at [70, 90] on span "Edit" at bounding box center [78, 93] width 18 height 7
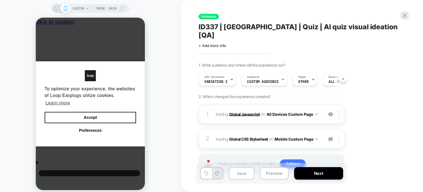
click at [236, 111] on b "Global Javascript" at bounding box center [244, 113] width 31 height 5
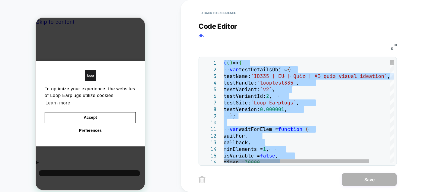
type textarea "**********"
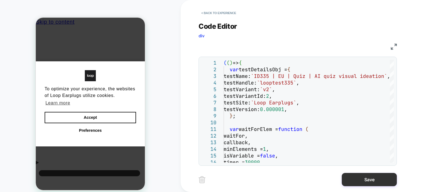
click at [369, 179] on button "Save" at bounding box center [369, 179] width 55 height 13
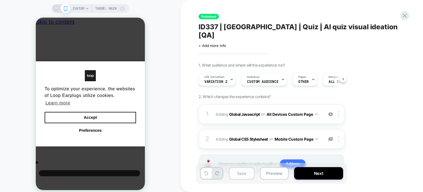
click at [248, 174] on button "Save" at bounding box center [242, 173] width 26 height 12
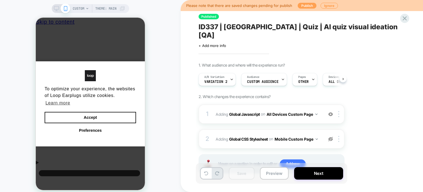
click at [303, 6] on button "Publish" at bounding box center [307, 6] width 19 height 6
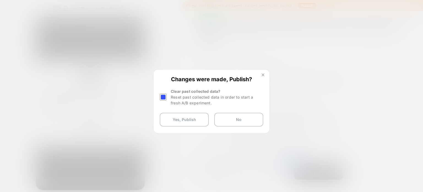
click at [264, 75] on img at bounding box center [263, 74] width 3 height 3
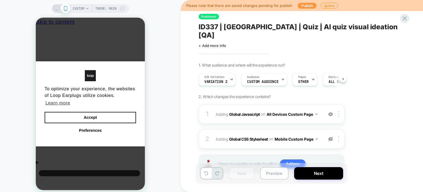
click at [280, 174] on button "Preview" at bounding box center [274, 173] width 29 height 12
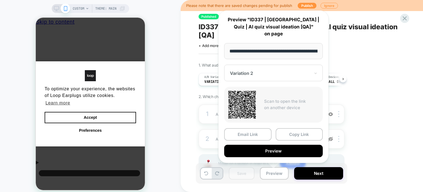
scroll to position [0, 44]
click at [296, 133] on button "Copy Link" at bounding box center [299, 134] width 47 height 12
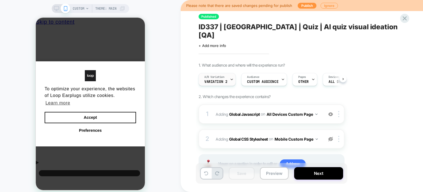
click at [231, 73] on div at bounding box center [232, 79] width 4 height 12
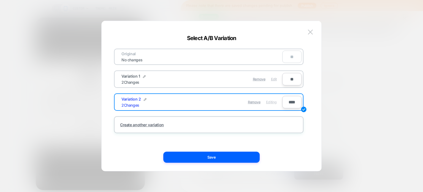
click at [275, 81] on div "Edit" at bounding box center [274, 79] width 6 height 11
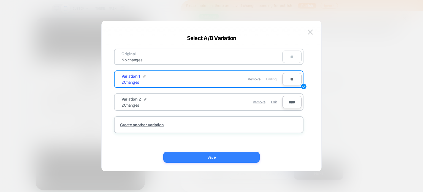
click at [228, 157] on button "Save" at bounding box center [211, 156] width 96 height 11
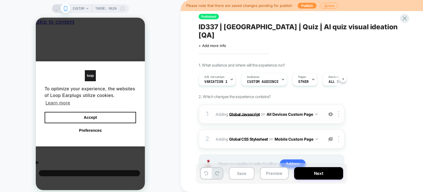
click at [253, 111] on b "Global Javascript" at bounding box center [244, 113] width 31 height 5
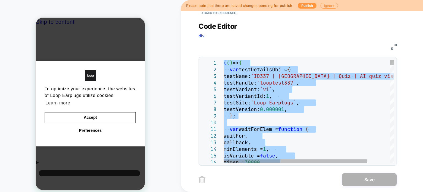
type textarea "**********"
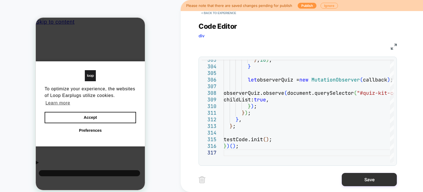
click at [370, 179] on button "Save" at bounding box center [369, 179] width 55 height 13
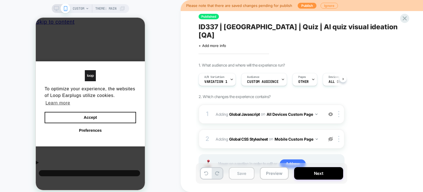
click at [243, 174] on button "Save" at bounding box center [242, 173] width 26 height 12
click at [304, 8] on button "Publish" at bounding box center [307, 6] width 19 height 6
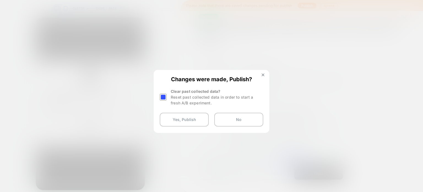
click at [162, 97] on div at bounding box center [163, 96] width 7 height 7
click at [174, 117] on button "Yes, Publish" at bounding box center [184, 119] width 49 height 14
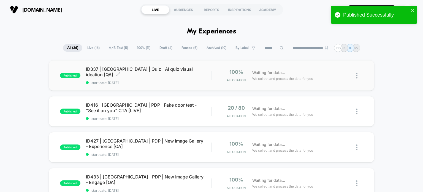
click at [143, 77] on div "ID337 | USA | Quiz | AI quiz visual ideation [QA] Click to edit experience deta…" at bounding box center [149, 75] width 126 height 18
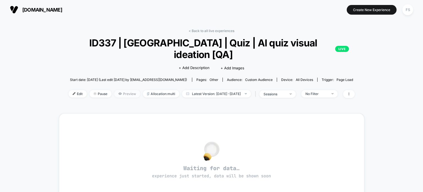
click at [118, 90] on span "Preview" at bounding box center [127, 93] width 26 height 7
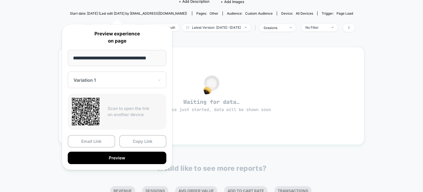
scroll to position [67, 0]
click at [156, 144] on button "Copy Link" at bounding box center [142, 141] width 47 height 12
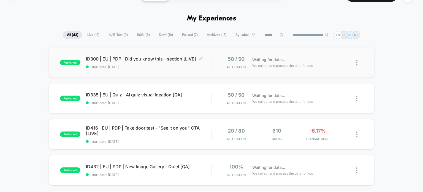
scroll to position [13, 0]
click at [107, 128] on span "ID416 | EU | PDP | Fake door test - "See it on you" CTA [LIVE] Click to edit ex…" at bounding box center [149, 130] width 126 height 11
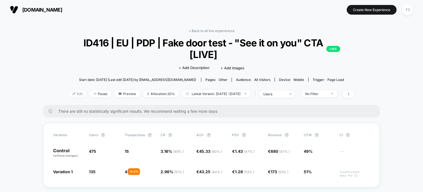
click at [69, 95] on span "Edit" at bounding box center [78, 93] width 18 height 7
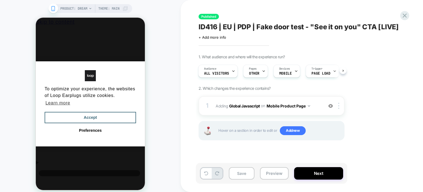
scroll to position [0, 4]
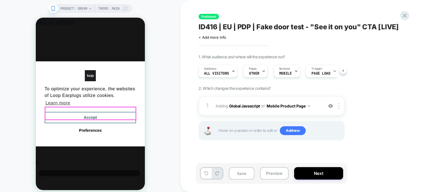
click at [101, 112] on button "Accept" at bounding box center [91, 118] width 92 height 12
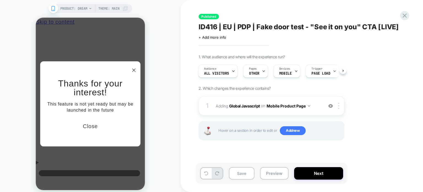
scroll to position [0, 0]
click at [404, 13] on icon at bounding box center [404, 15] width 7 height 7
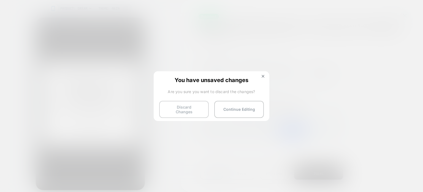
click at [196, 114] on button "Discard Changes" at bounding box center [184, 109] width 50 height 17
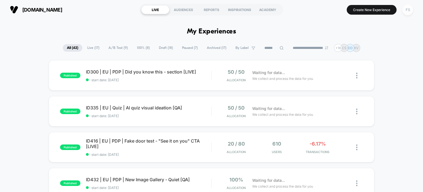
click at [411, 8] on div "FS" at bounding box center [408, 9] width 11 height 11
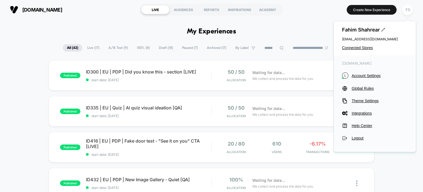
click at [359, 85] on div "[DOMAIN_NAME] L Account Settings Global Rules Theme Settings Integrations Help …" at bounding box center [375, 100] width 82 height 91
click at [360, 87] on span "Global Rules" at bounding box center [380, 88] width 56 height 4
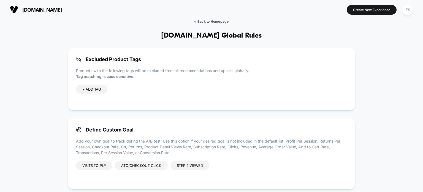
click at [214, 21] on span "< Back to Homepage" at bounding box center [211, 21] width 34 height 4
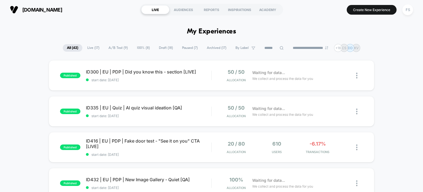
click at [95, 46] on span "Live ( 17 )" at bounding box center [93, 47] width 20 height 7
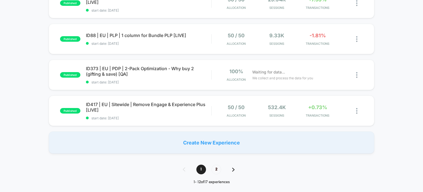
scroll to position [357, 0]
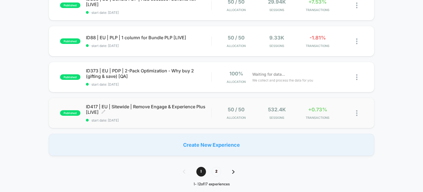
click at [142, 106] on span "ID417 | EU | Sitewide | Remove Engage & Experience Plus [LIVE] Click to edit ex…" at bounding box center [149, 109] width 126 height 11
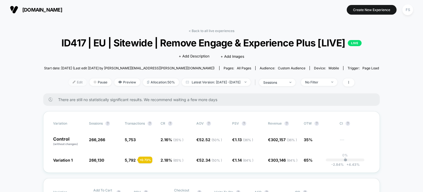
click at [69, 86] on span "Edit" at bounding box center [78, 81] width 18 height 7
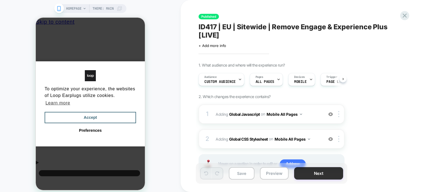
click at [328, 174] on button "Next" at bounding box center [318, 173] width 49 height 12
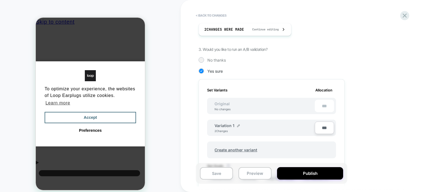
scroll to position [213, 0]
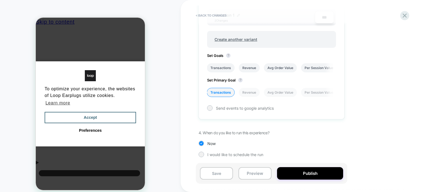
click at [220, 54] on span "Set Goals ?" at bounding box center [220, 55] width 26 height 4
click at [226, 65] on li "Transactions" at bounding box center [221, 67] width 28 height 9
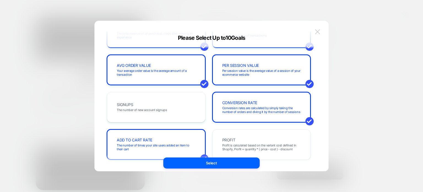
scroll to position [26, 0]
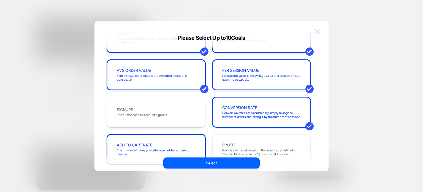
click at [316, 30] on img at bounding box center [317, 31] width 5 height 5
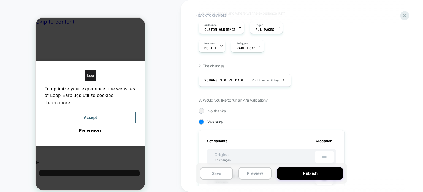
scroll to position [0, 0]
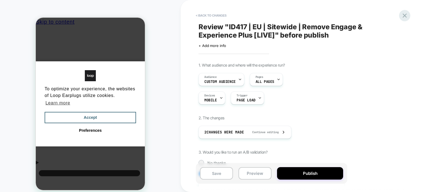
click at [407, 15] on icon at bounding box center [404, 15] width 7 height 7
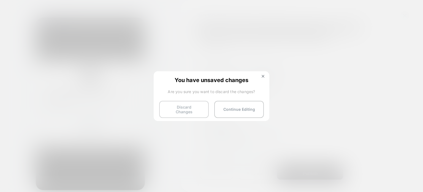
click at [169, 113] on button "Discard Changes" at bounding box center [184, 109] width 50 height 17
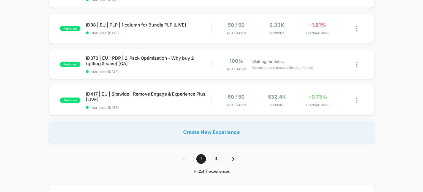
scroll to position [319, 0]
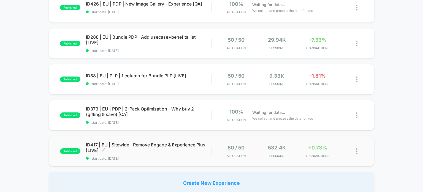
click at [160, 146] on span "ID417 | EU | Sitewide | Remove Engage & Experience Plus [LIVE] Click to edit ex…" at bounding box center [149, 147] width 126 height 11
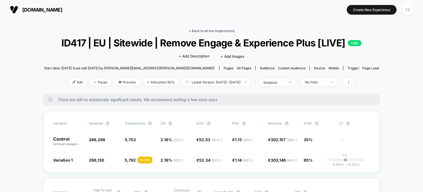
click at [206, 29] on link "< Back to all live experiences" at bounding box center [212, 31] width 46 height 4
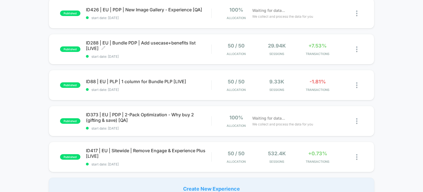
scroll to position [323, 0]
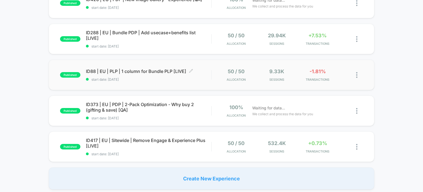
click at [152, 71] on span "ID88 | EU | PLP | 1 column for Bundle PLP [LIVE] Click to edit experience detai…" at bounding box center [149, 71] width 126 height 6
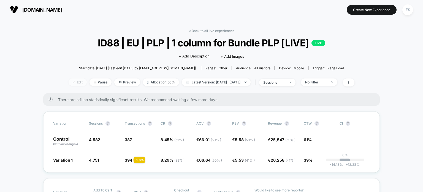
click at [71, 81] on span "Edit" at bounding box center [78, 81] width 18 height 7
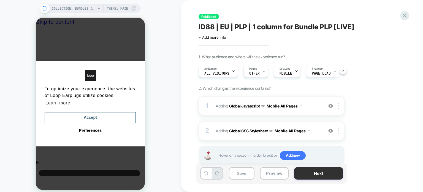
click at [321, 178] on button "Next" at bounding box center [318, 173] width 49 height 12
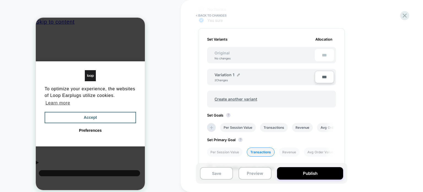
scroll to position [154, 0]
click at [213, 124] on icon at bounding box center [212, 127] width 6 height 6
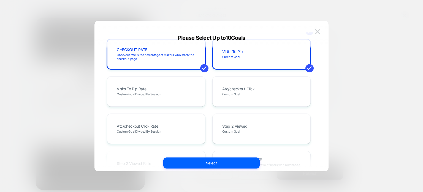
scroll to position [234, 0]
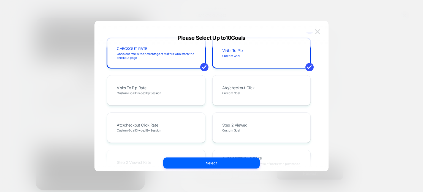
click at [319, 32] on img at bounding box center [317, 31] width 5 height 5
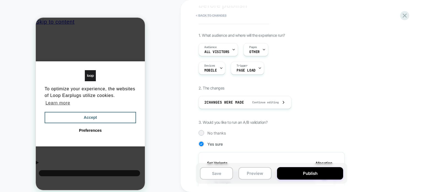
scroll to position [0, 0]
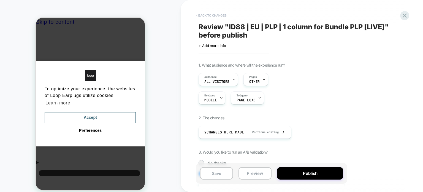
click at [209, 14] on button "< Back to changes" at bounding box center [211, 15] width 36 height 9
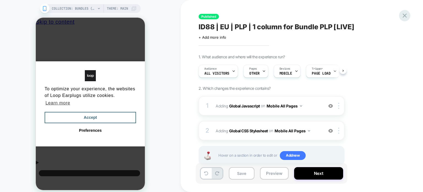
click at [405, 14] on icon at bounding box center [404, 15] width 7 height 7
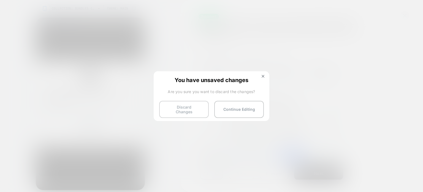
click at [165, 111] on button "Discard Changes" at bounding box center [184, 109] width 50 height 17
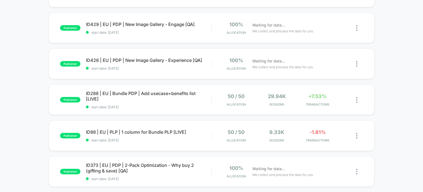
scroll to position [254, 0]
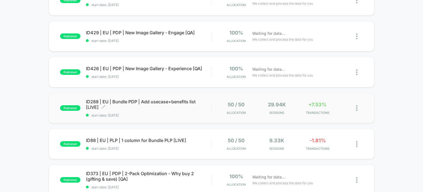
click at [148, 101] on span "ID288 | EU | Bundle PDP | Add usecase+benefits list [LIVE] Click to edit experi…" at bounding box center [149, 104] width 126 height 11
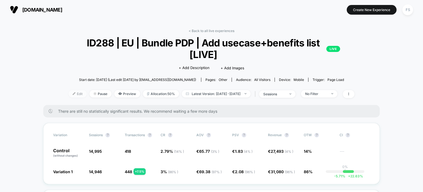
click at [69, 94] on span "Edit" at bounding box center [78, 93] width 18 height 7
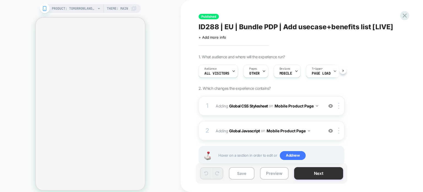
click at [322, 173] on button "Next" at bounding box center [318, 173] width 49 height 12
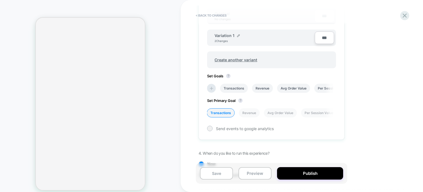
scroll to position [195, 0]
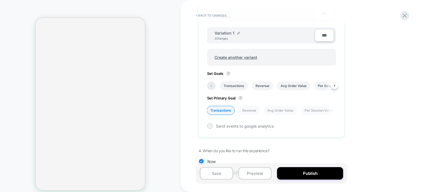
click at [212, 89] on li at bounding box center [211, 85] width 9 height 9
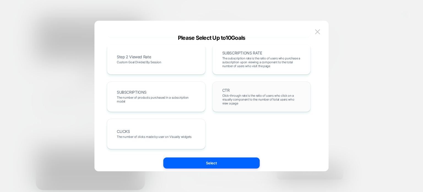
scroll to position [0, 0]
click at [319, 30] on img at bounding box center [317, 31] width 5 height 5
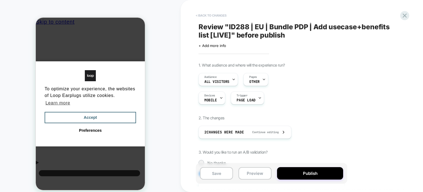
click at [207, 16] on button "< Back to changes" at bounding box center [211, 15] width 36 height 9
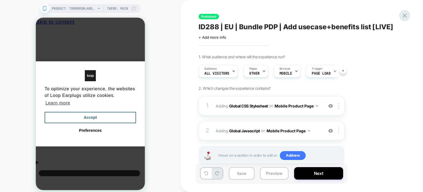
click at [404, 16] on icon at bounding box center [405, 16] width 4 height 4
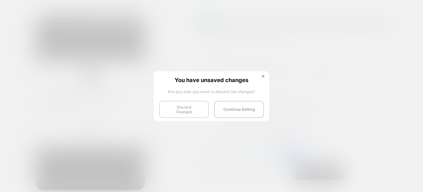
click at [181, 111] on button "Discard Changes" at bounding box center [184, 109] width 50 height 17
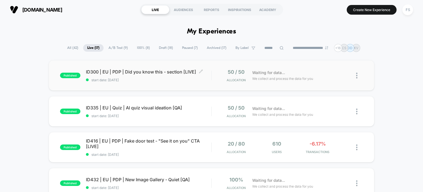
click at [153, 75] on div "ID300 | EU | PDP | Did you know this - section [LIVE] Click to edit experience …" at bounding box center [149, 75] width 126 height 13
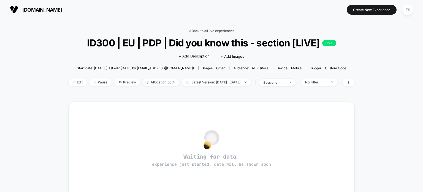
click at [197, 29] on link "< Back to all live experiences" at bounding box center [212, 31] width 46 height 4
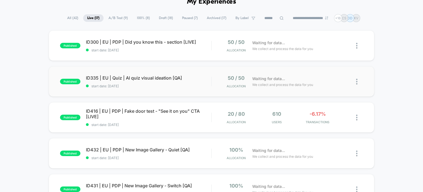
scroll to position [29, 0]
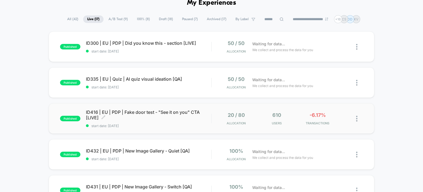
click at [110, 110] on span "ID416 | EU | PDP | Fake door test - "See it on you" CTA [LIVE] Click to edit ex…" at bounding box center [149, 114] width 126 height 11
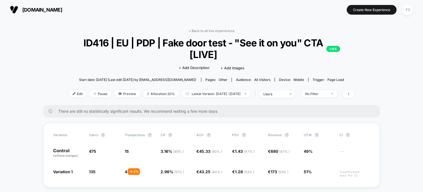
click at [227, 29] on link "< Back to all live experiences" at bounding box center [212, 31] width 46 height 4
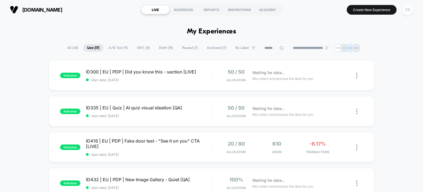
click at [410, 12] on div "FS" at bounding box center [408, 9] width 11 height 11
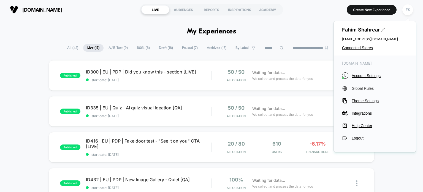
click at [361, 89] on span "Global Rules" at bounding box center [380, 88] width 56 height 4
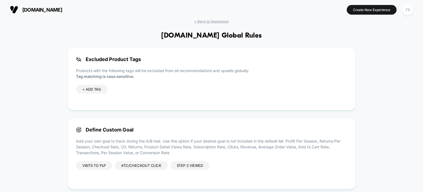
click at [183, 163] on div "Step 2 Viewed" at bounding box center [190, 165] width 39 height 9
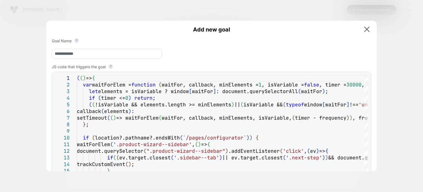
drag, startPoint x: 112, startPoint y: 55, endPoint x: 48, endPoint y: 54, distance: 64.0
click at [48, 54] on div "**********" at bounding box center [211, 118] width 331 height 194
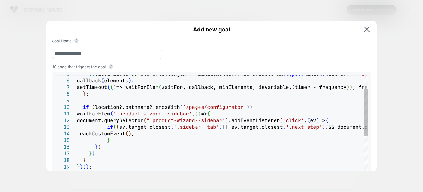
type input "**********"
click at [230, 109] on div "( ( !isVariable && elements.length >= minElements ) || ( isVariable && ( typeof…" at bounding box center [312, 159] width 471 height 230
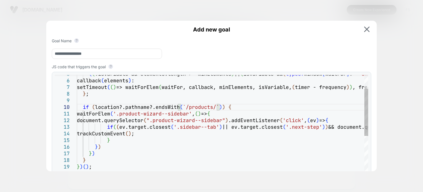
click at [163, 106] on div "( ( !isVariable && elements.length >= minElements ) || ( isVariable && ( typeof…" at bounding box center [312, 159] width 471 height 230
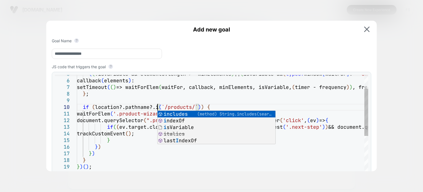
scroll to position [53, 83]
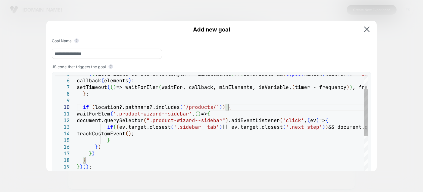
click at [231, 106] on div "( ( !isVariable && elements.length >= minElements ) || ( isVariable && ( typeof…" at bounding box center [312, 159] width 471 height 230
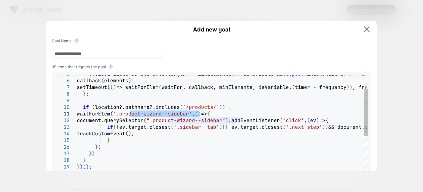
drag, startPoint x: 199, startPoint y: 114, endPoint x: 129, endPoint y: 112, distance: 70.3
click at [129, 112] on div "( ( !isVariable && elements.length >= minElements ) || ( isVariable && ( typeof…" at bounding box center [312, 159] width 471 height 230
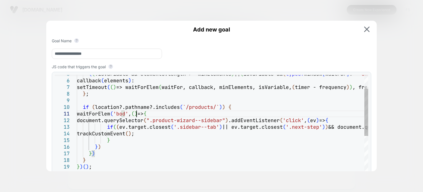
scroll to position [6, 62]
drag, startPoint x: 238, startPoint y: 119, endPoint x: 166, endPoint y: 120, distance: 72.2
click at [166, 120] on div "( ( !isVariable && elements.length >= minElements ) || ( isVariable && ( typeof…" at bounding box center [312, 159] width 471 height 230
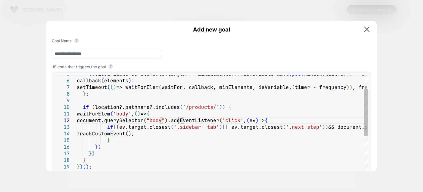
scroll to position [7, 101]
click at [286, 123] on div "( ( !isVariable && elements.length >= minElements ) || ( isVariable && ( typeof…" at bounding box center [312, 159] width 471 height 230
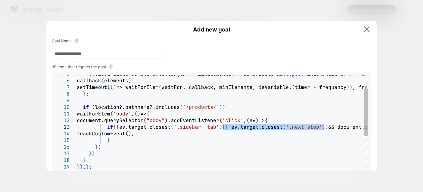
drag, startPoint x: 224, startPoint y: 128, endPoint x: 325, endPoint y: 127, distance: 100.9
click at [325, 127] on div "( ( !isVariable && elements.length >= minElements ) || ( isVariable && ( typeof…" at bounding box center [312, 159] width 471 height 230
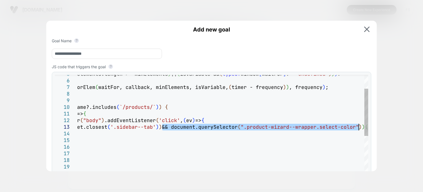
drag, startPoint x: 225, startPoint y: 127, endPoint x: 359, endPoint y: 127, distance: 133.7
click at [359, 127] on div "( ( !isVariable && elements.length >= minElements ) || ( isVariable && ( typeof…" at bounding box center [249, 159] width 471 height 230
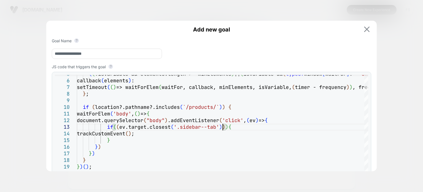
type textarea "**********"
click at [367, 26] on button at bounding box center [367, 29] width 9 height 6
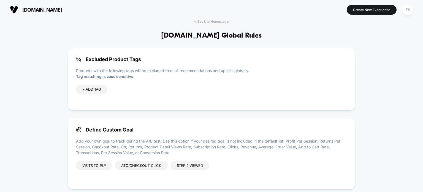
click at [189, 166] on div "Step 2 Viewed" at bounding box center [190, 165] width 39 height 9
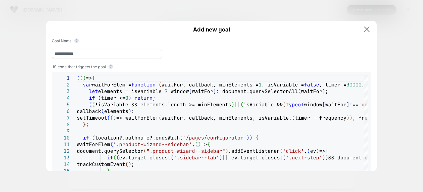
click at [367, 27] on img at bounding box center [367, 29] width 6 height 6
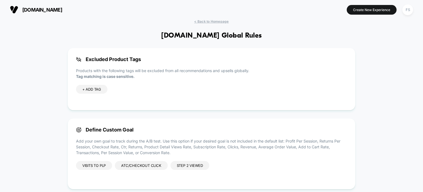
click at [146, 164] on div "ATC/Checkout click" at bounding box center [141, 165] width 53 height 9
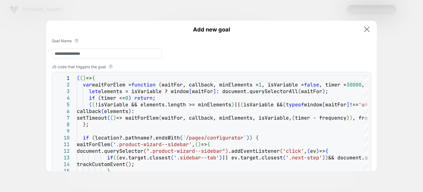
click at [367, 28] on img at bounding box center [367, 29] width 6 height 6
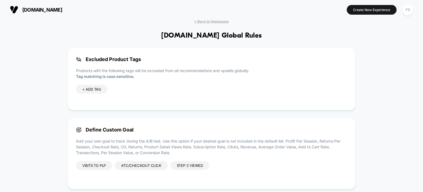
click at [184, 163] on div "Step 2 Viewed" at bounding box center [190, 165] width 39 height 9
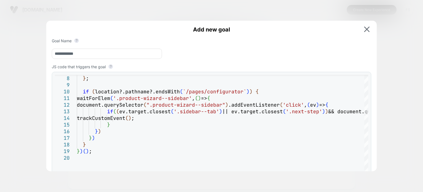
click at [366, 32] on span "Add new goal" at bounding box center [212, 29] width 320 height 7
click at [369, 29] on img at bounding box center [367, 29] width 6 height 6
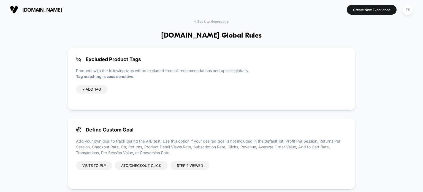
click at [213, 24] on div "< Back to Homepage loopearplugs.com Global Rules Excluded Product Tags Products…" at bounding box center [211, 141] width 423 height 245
click at [213, 21] on span "< Back to Homepage" at bounding box center [211, 21] width 34 height 4
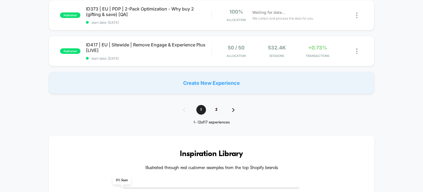
scroll to position [404, 0]
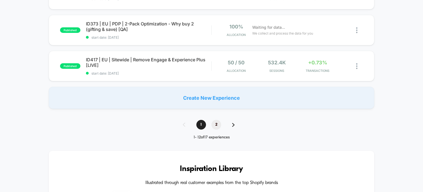
click at [215, 127] on span "2" at bounding box center [217, 125] width 10 height 10
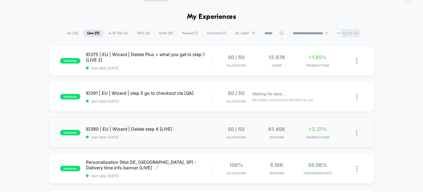
scroll to position [14, 0]
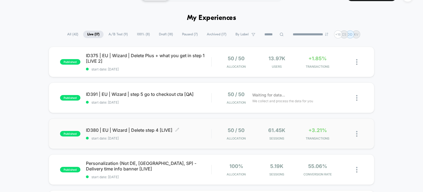
click at [144, 129] on span "ID380 | EU | Wizard | Delete step 4 [LIVE] Click to edit experience details" at bounding box center [149, 130] width 126 height 6
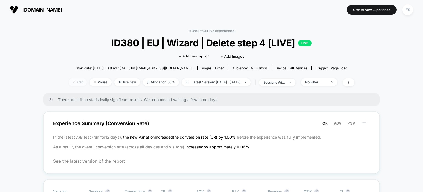
click at [72, 84] on span "Edit" at bounding box center [78, 81] width 18 height 7
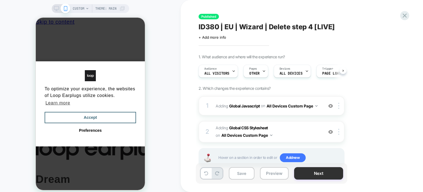
click at [300, 170] on button "Next" at bounding box center [318, 173] width 49 height 12
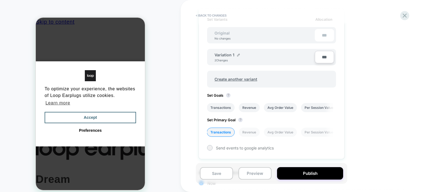
scroll to position [176, 0]
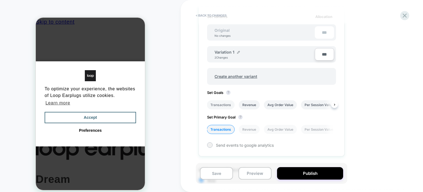
click at [225, 102] on li "Transactions" at bounding box center [221, 104] width 28 height 9
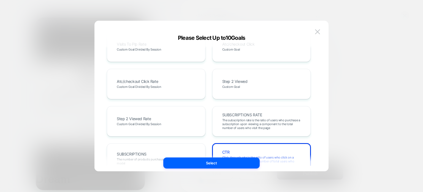
scroll to position [339, 0]
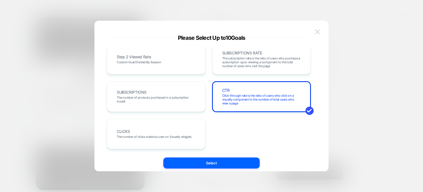
click at [316, 30] on img at bounding box center [317, 31] width 5 height 5
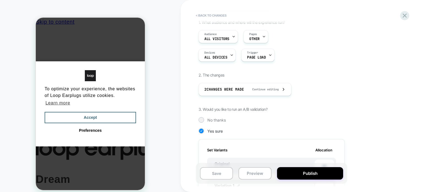
scroll to position [0, 0]
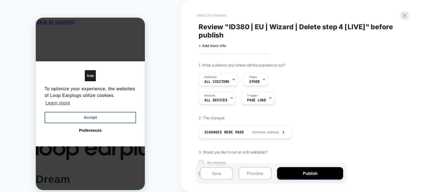
click at [198, 16] on button "< Back to changes" at bounding box center [211, 15] width 36 height 9
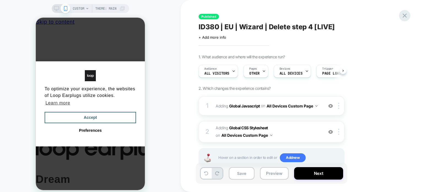
click at [408, 15] on icon at bounding box center [404, 15] width 7 height 7
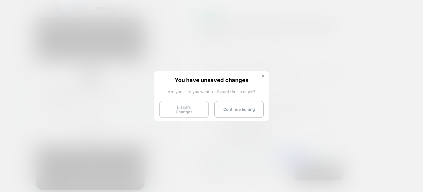
click at [177, 111] on button "Discard Changes" at bounding box center [184, 109] width 50 height 17
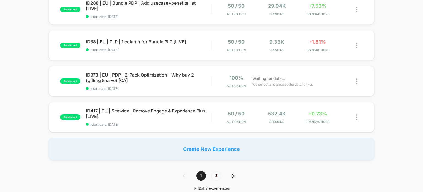
scroll to position [353, 0]
click at [214, 173] on span "2" at bounding box center [217, 175] width 10 height 10
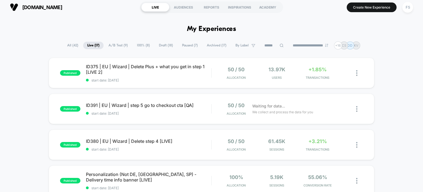
scroll to position [0, 0]
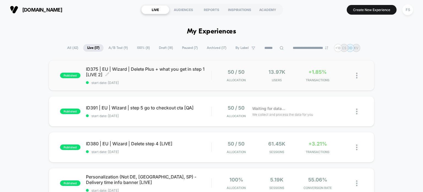
click at [170, 70] on span "ID375 | EU | Wizard | Delete Plus + what you get in step 1 [LIVE 2] Click to ed…" at bounding box center [149, 71] width 126 height 11
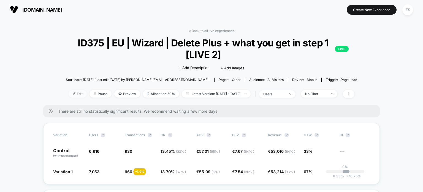
click at [69, 95] on span "Edit" at bounding box center [78, 93] width 18 height 7
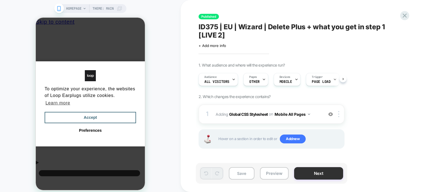
click at [316, 173] on button "Next" at bounding box center [318, 173] width 49 height 12
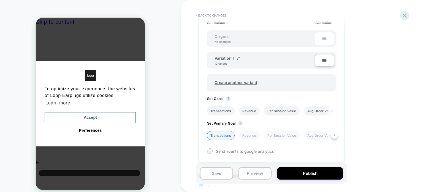
scroll to position [171, 0]
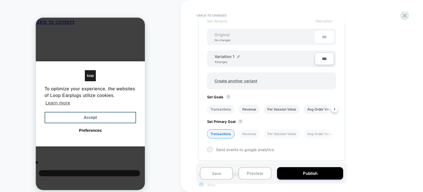
click at [219, 107] on li "Transactions" at bounding box center [221, 108] width 28 height 9
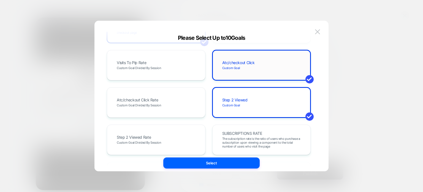
scroll to position [259, 0]
click at [318, 33] on img at bounding box center [317, 31] width 5 height 5
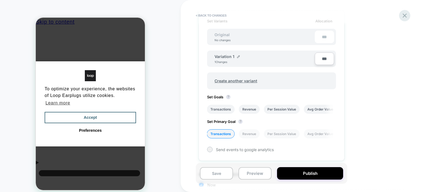
click at [406, 17] on icon at bounding box center [404, 15] width 7 height 7
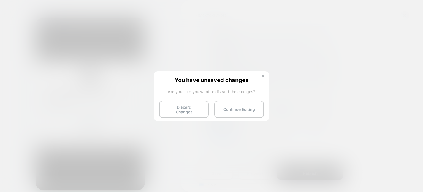
scroll to position [0, 0]
click at [195, 113] on button "Discard Changes" at bounding box center [184, 109] width 50 height 17
